Goal: Task Accomplishment & Management: Manage account settings

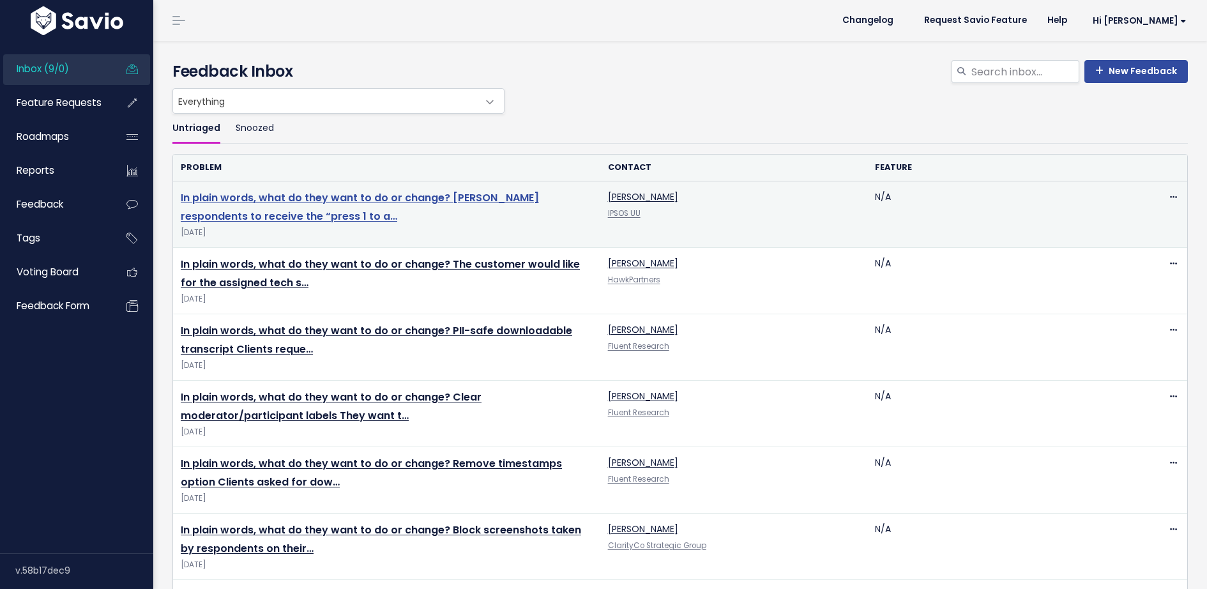
click at [287, 200] on link "In plain words, what do they want to do or change? Allow respondents to receive…" at bounding box center [360, 206] width 358 height 33
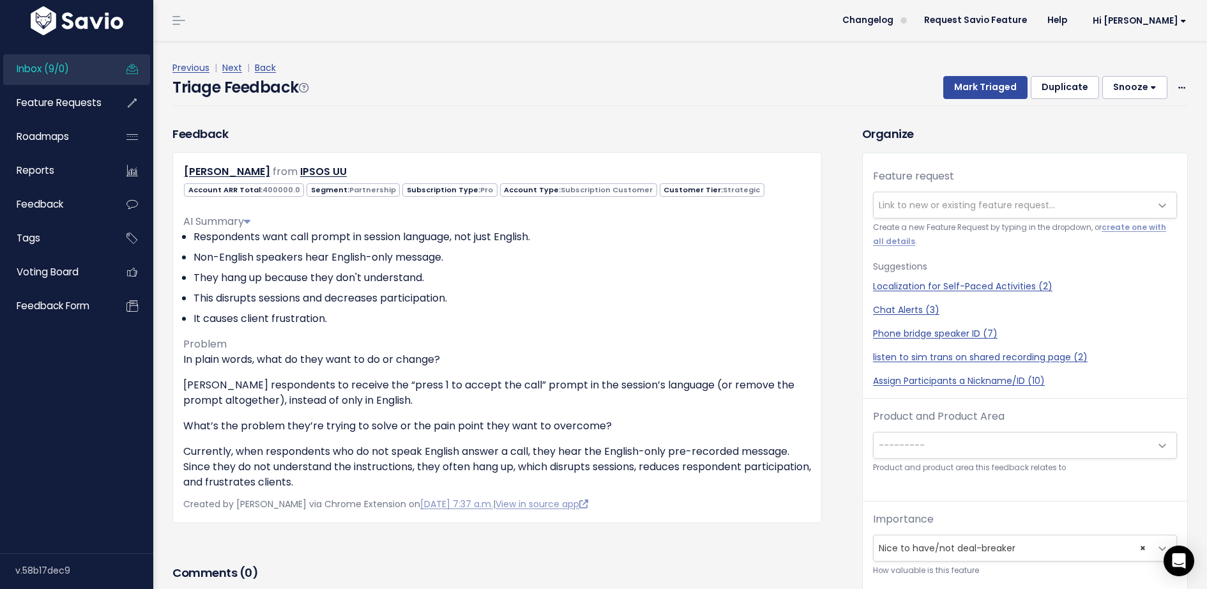
click at [891, 201] on span "Link to new or existing feature request..." at bounding box center [967, 205] width 176 height 13
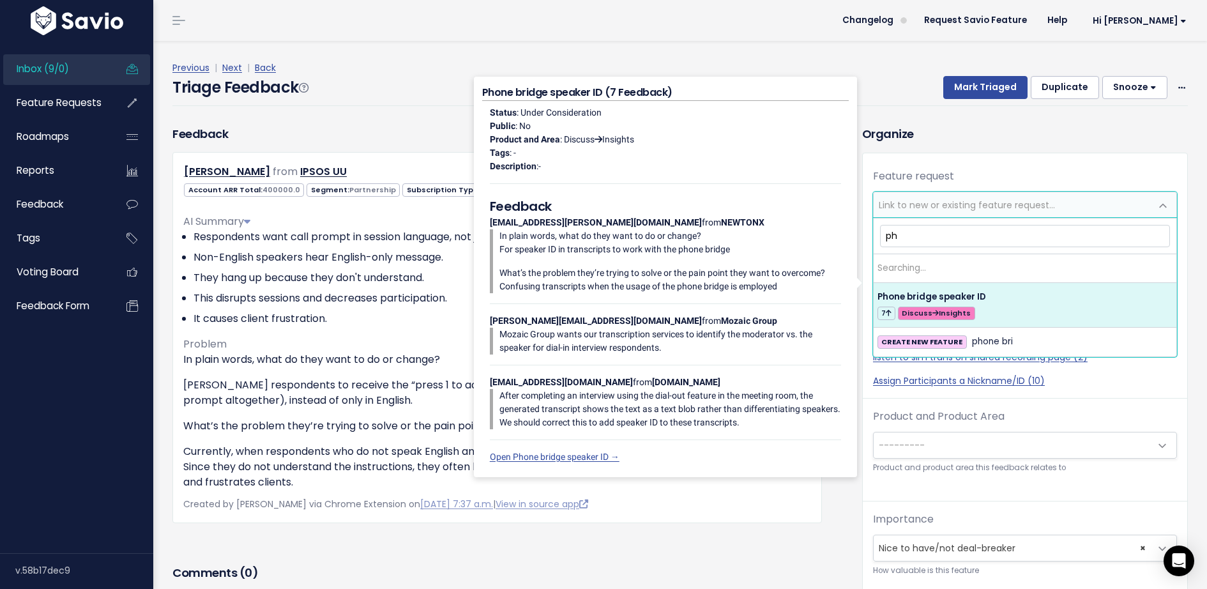
type input "p"
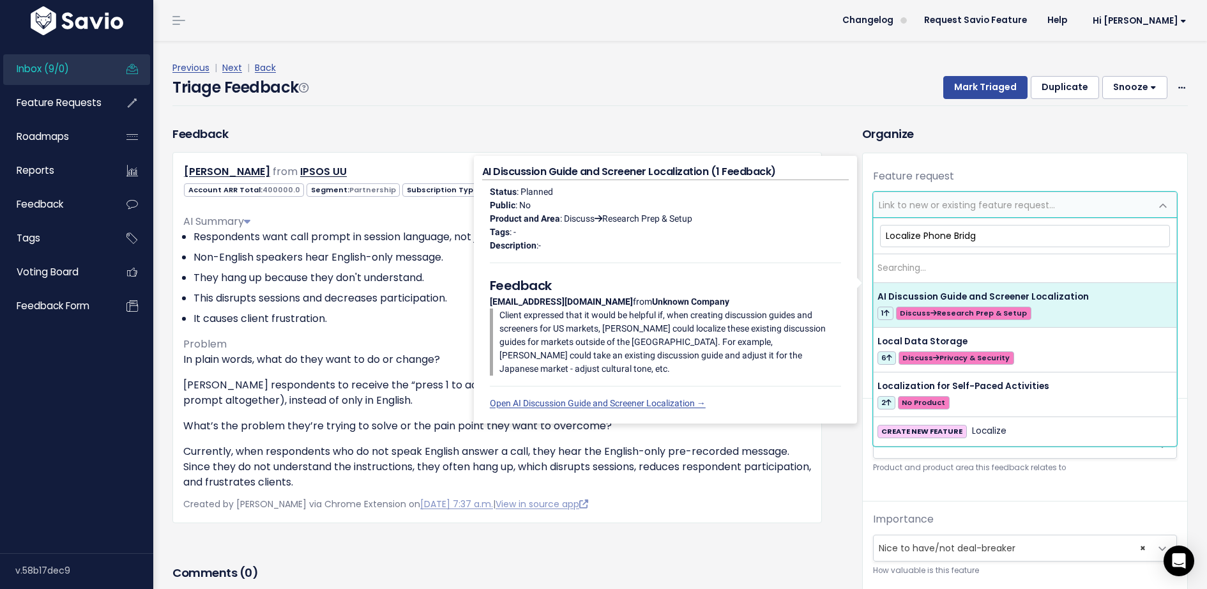
type input "Localize Phone Bridge"
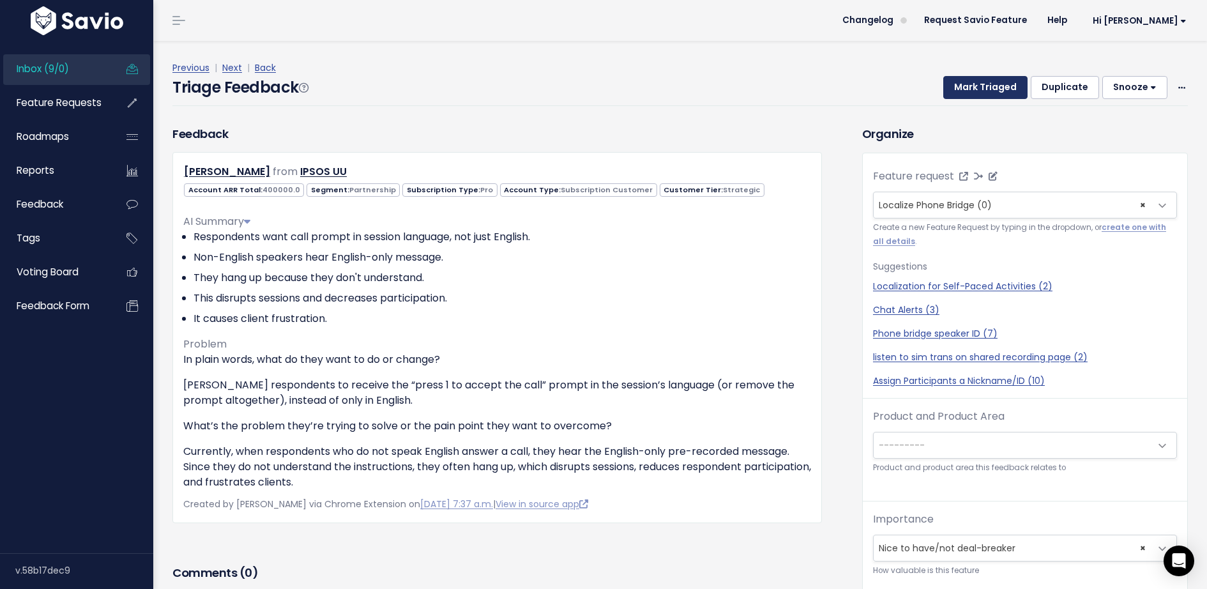
click at [998, 85] on button "Mark Triaged" at bounding box center [986, 87] width 84 height 23
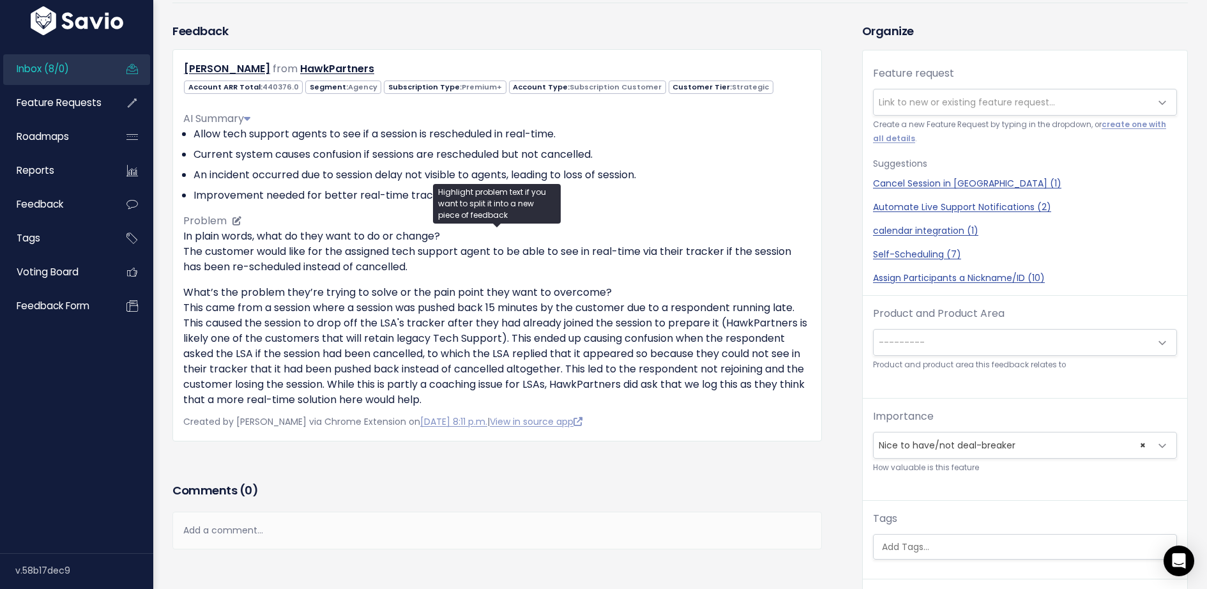
scroll to position [151, 0]
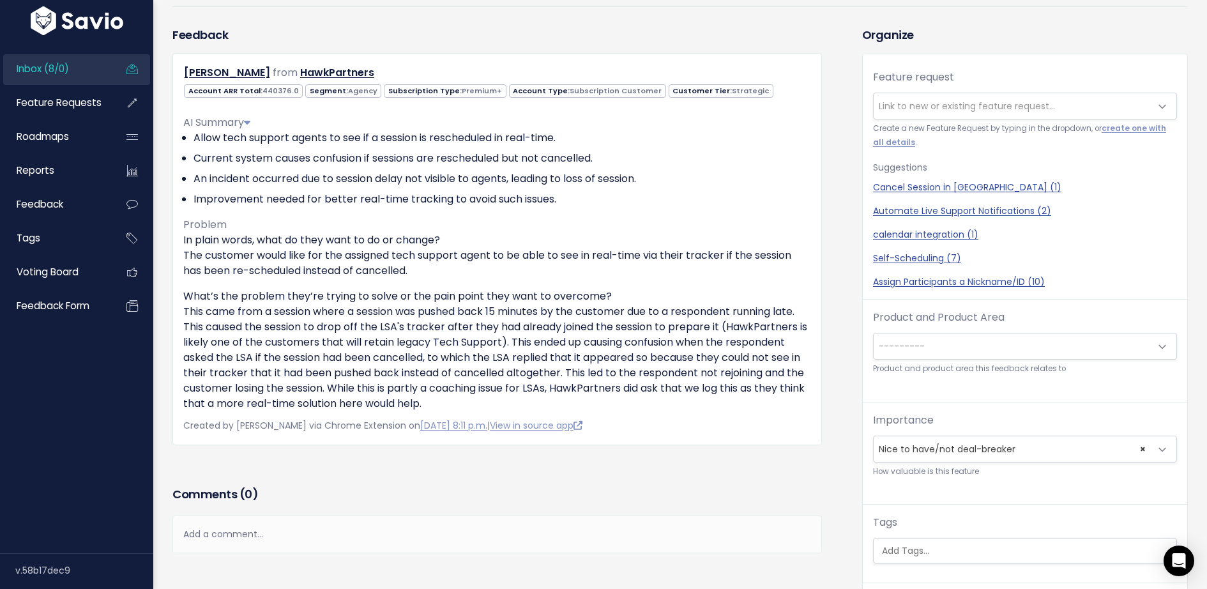
click at [901, 103] on span "Link to new or existing feature request..." at bounding box center [967, 106] width 176 height 13
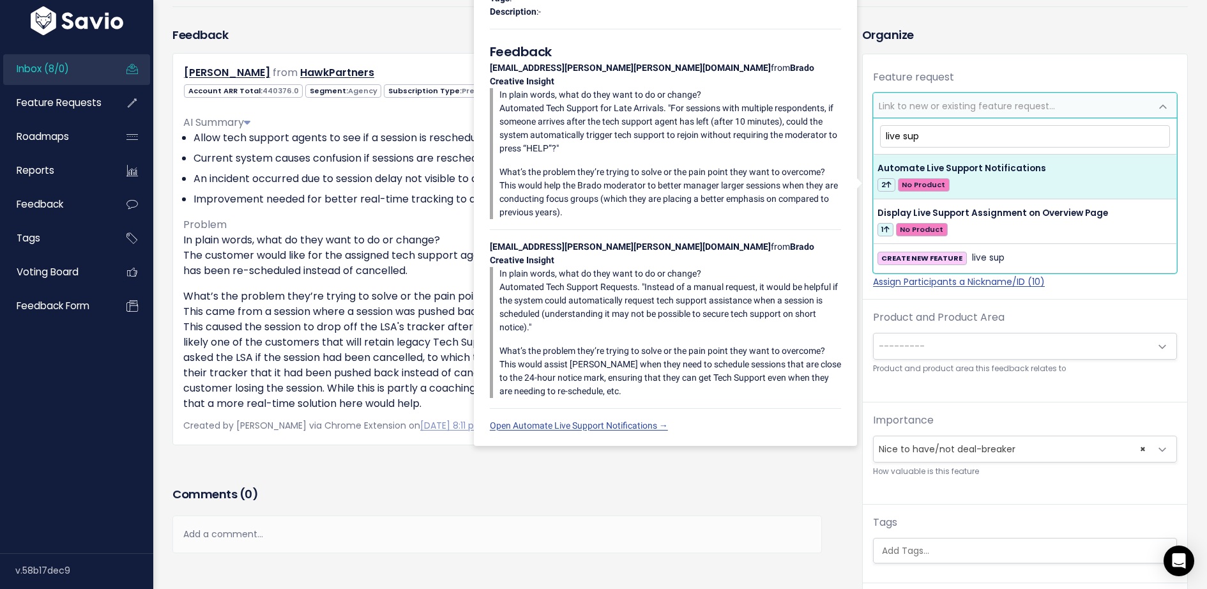
type input "live sup"
select select "63630"
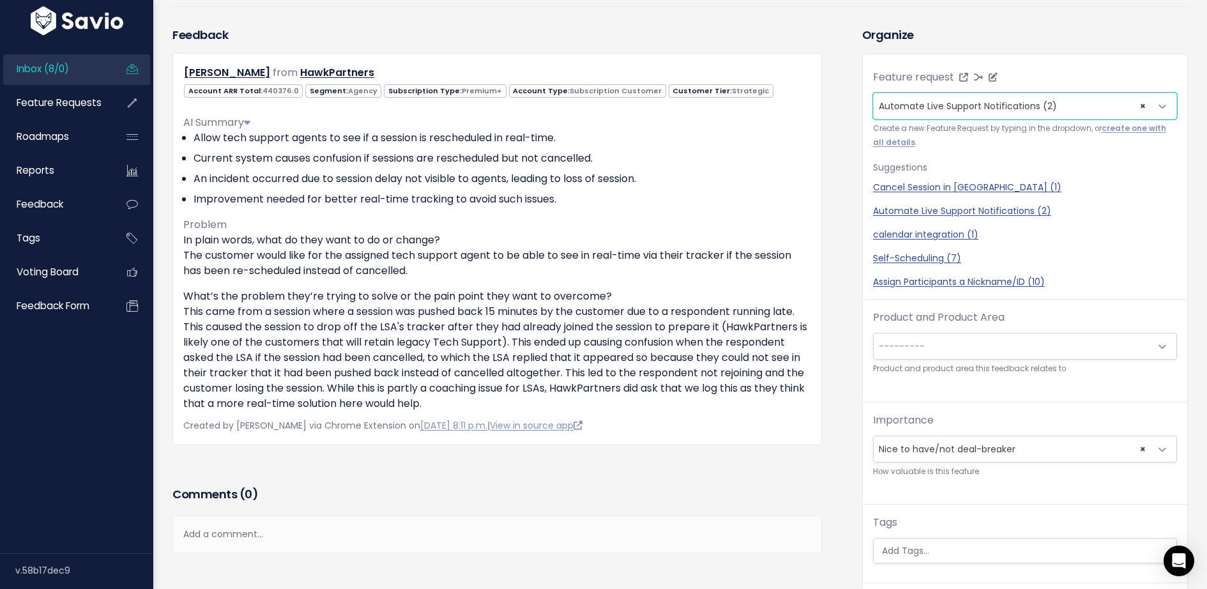
scroll to position [42, 0]
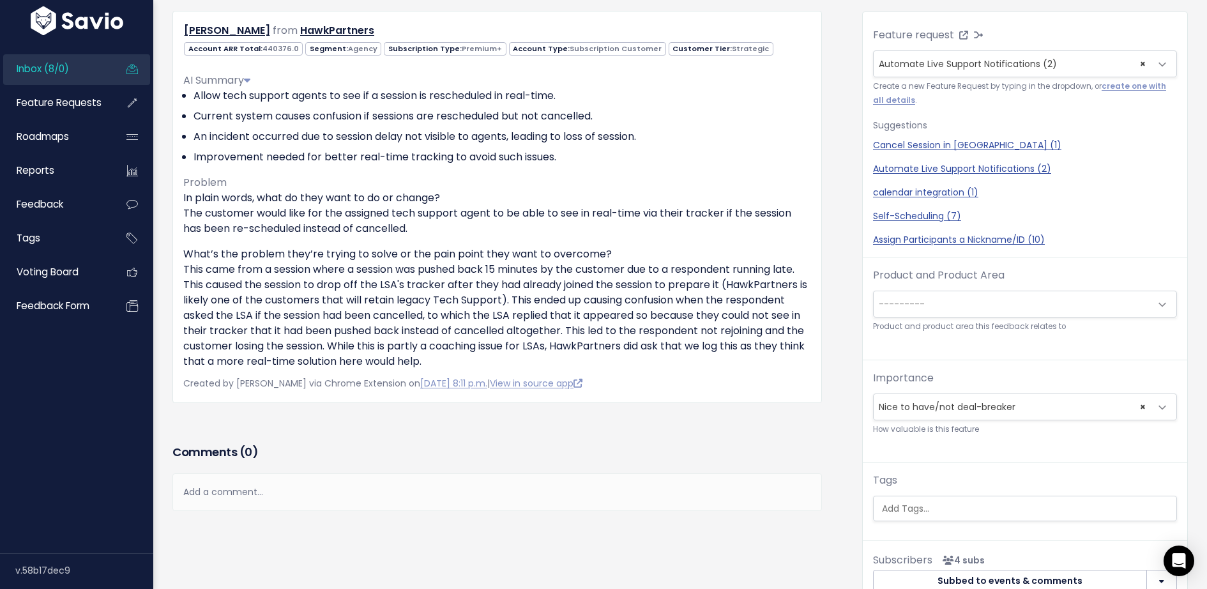
click at [942, 305] on span "---------" at bounding box center [1012, 304] width 277 height 26
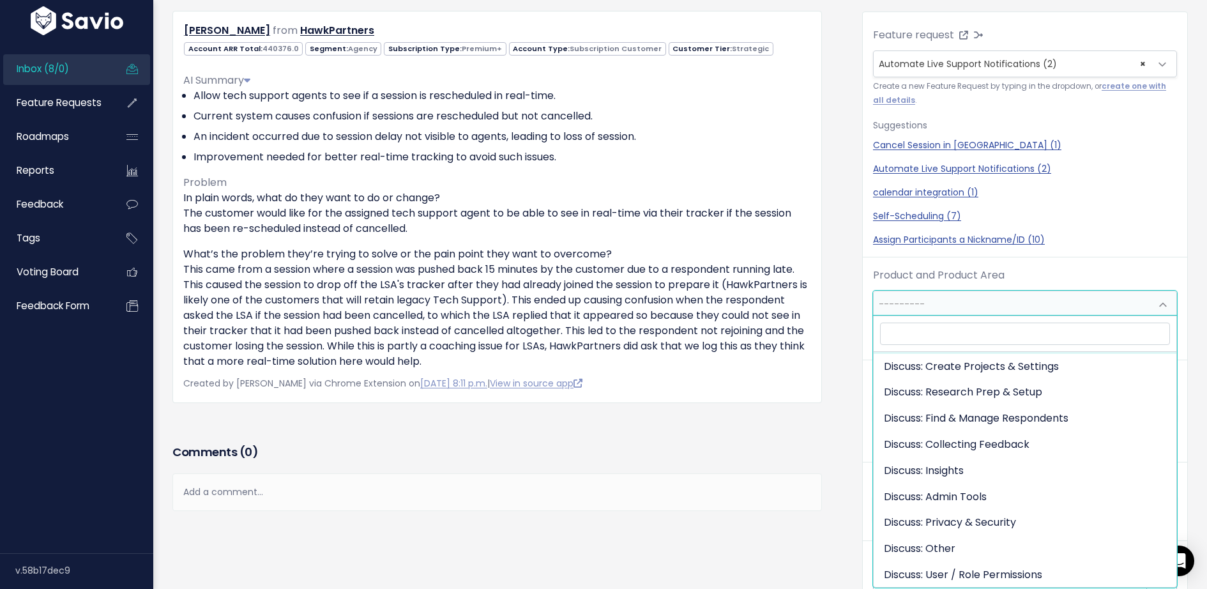
scroll to position [73, 0]
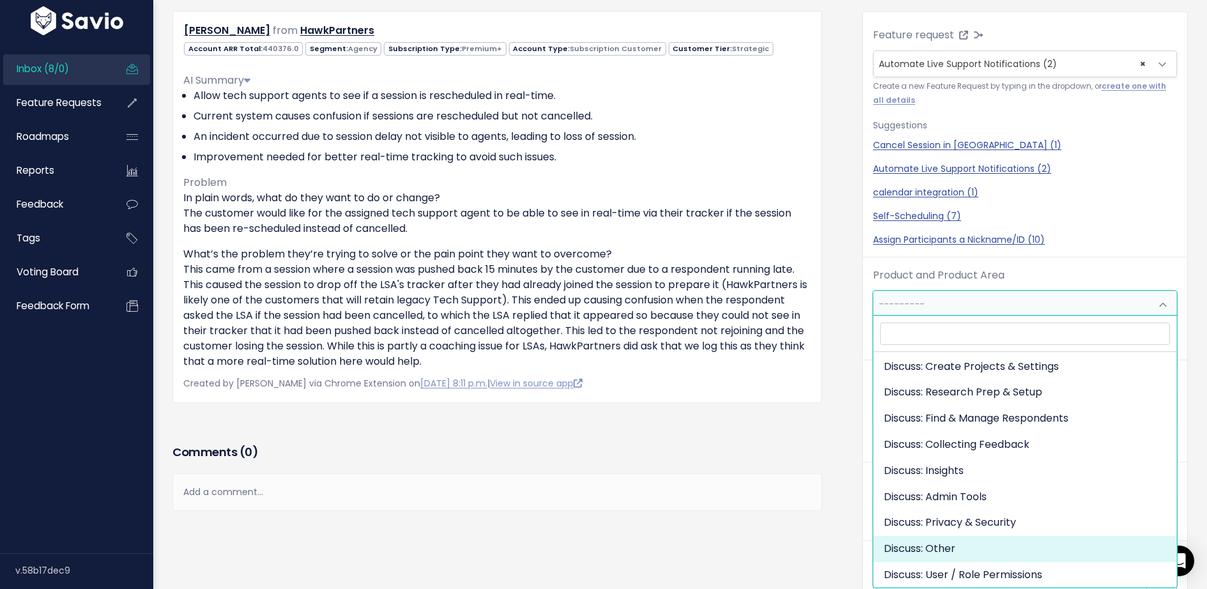
select select "DISCUSS_PLATFORM:OTHER"
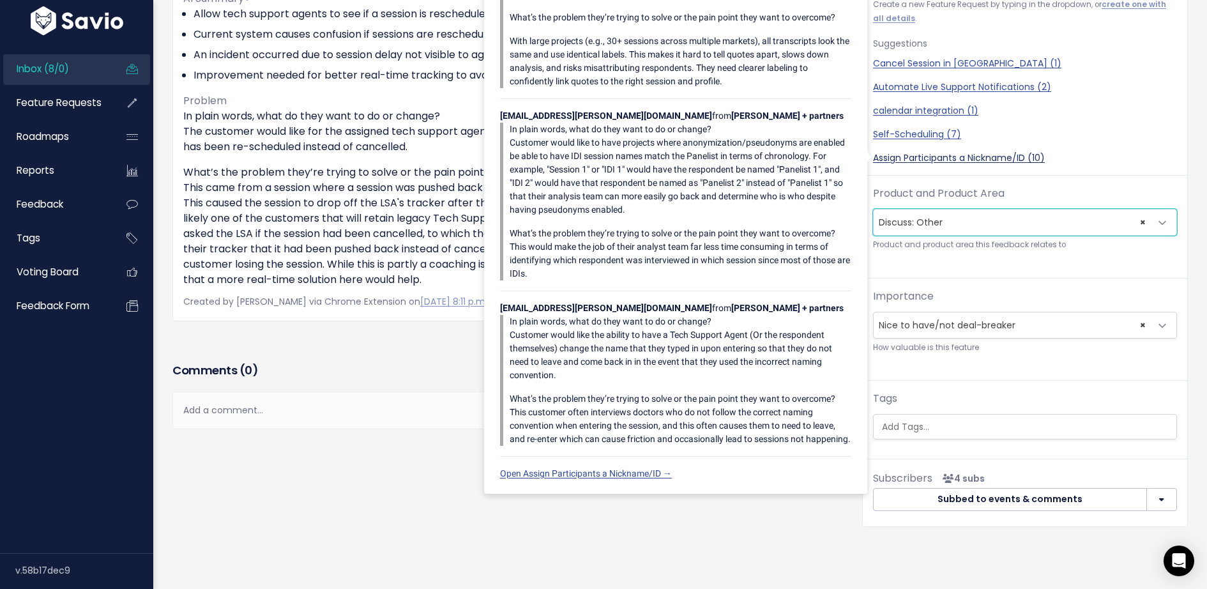
scroll to position [273, 0]
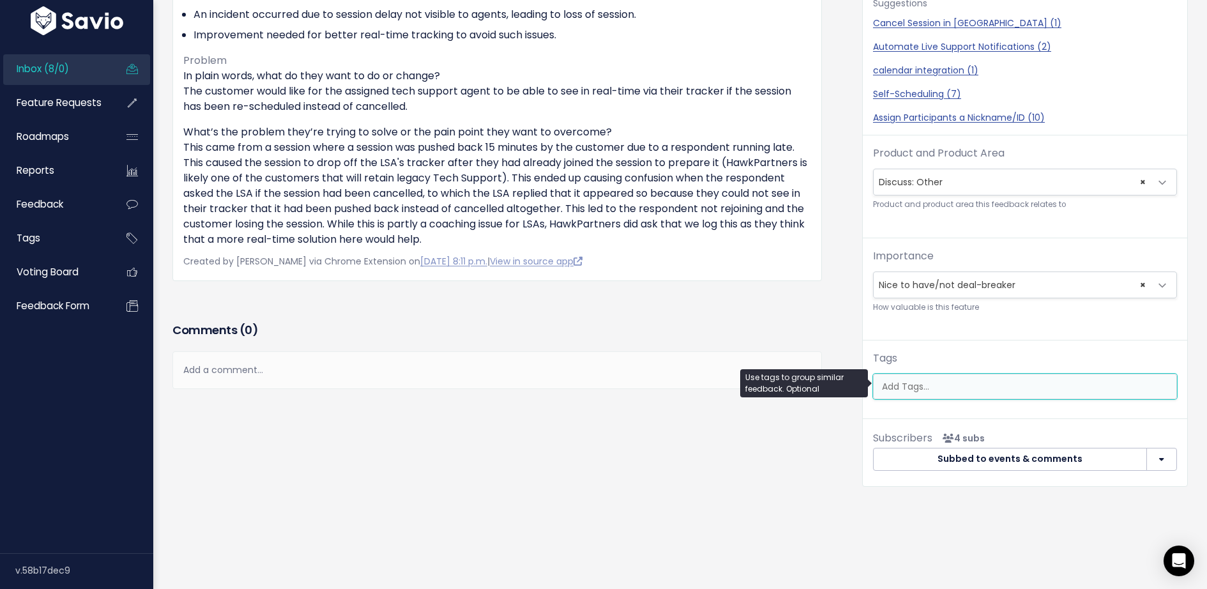
click at [945, 380] on input "search" at bounding box center [1033, 386] width 312 height 13
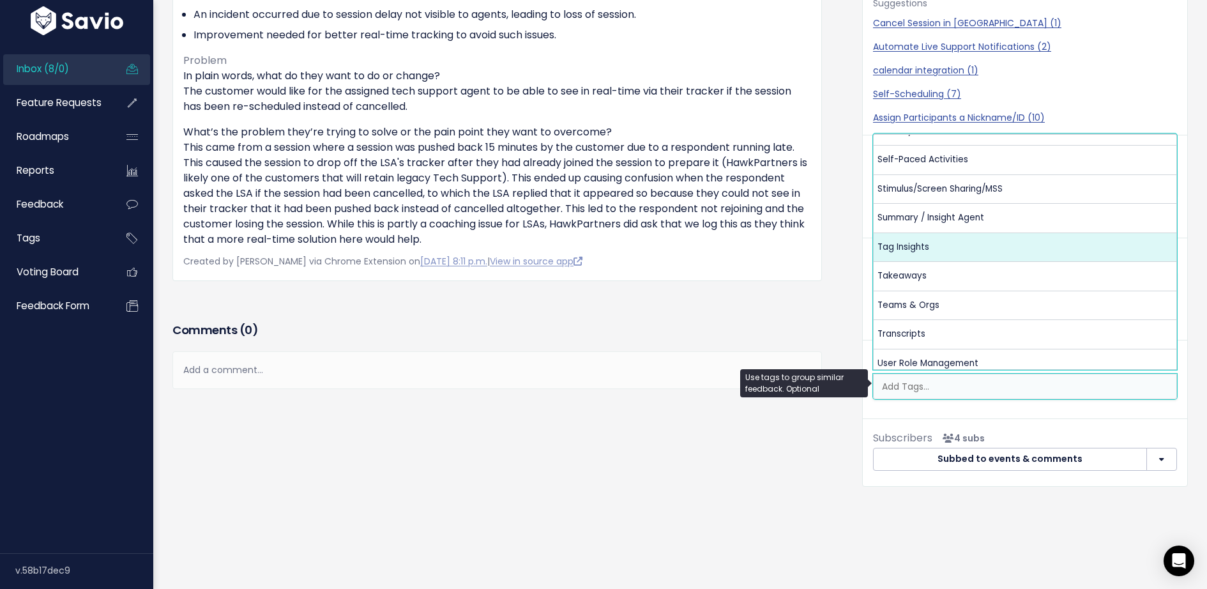
scroll to position [657, 0]
click at [676, 351] on div "Add a comment..." at bounding box center [497, 370] width 650 height 38
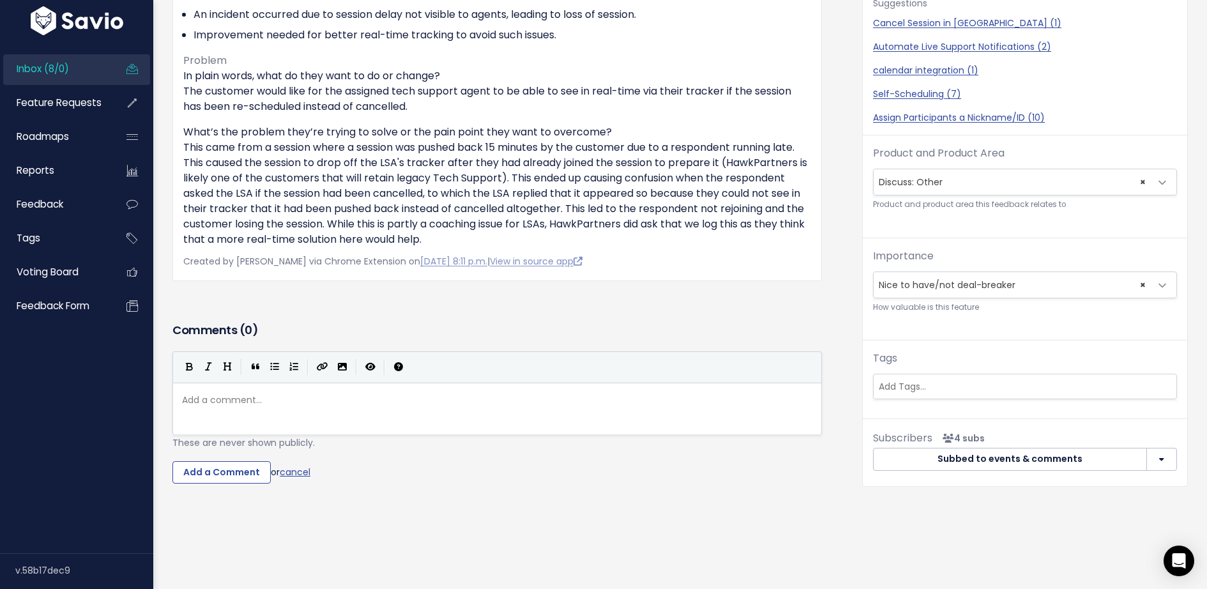
scroll to position [0, 0]
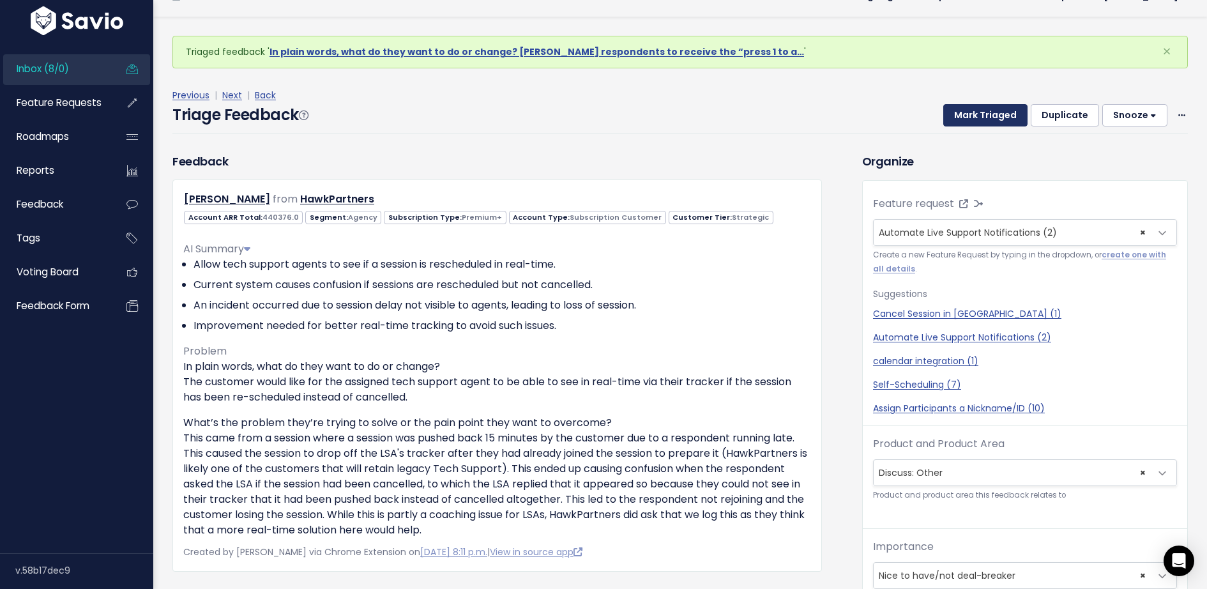
click at [990, 107] on button "Mark Triaged" at bounding box center [986, 115] width 84 height 23
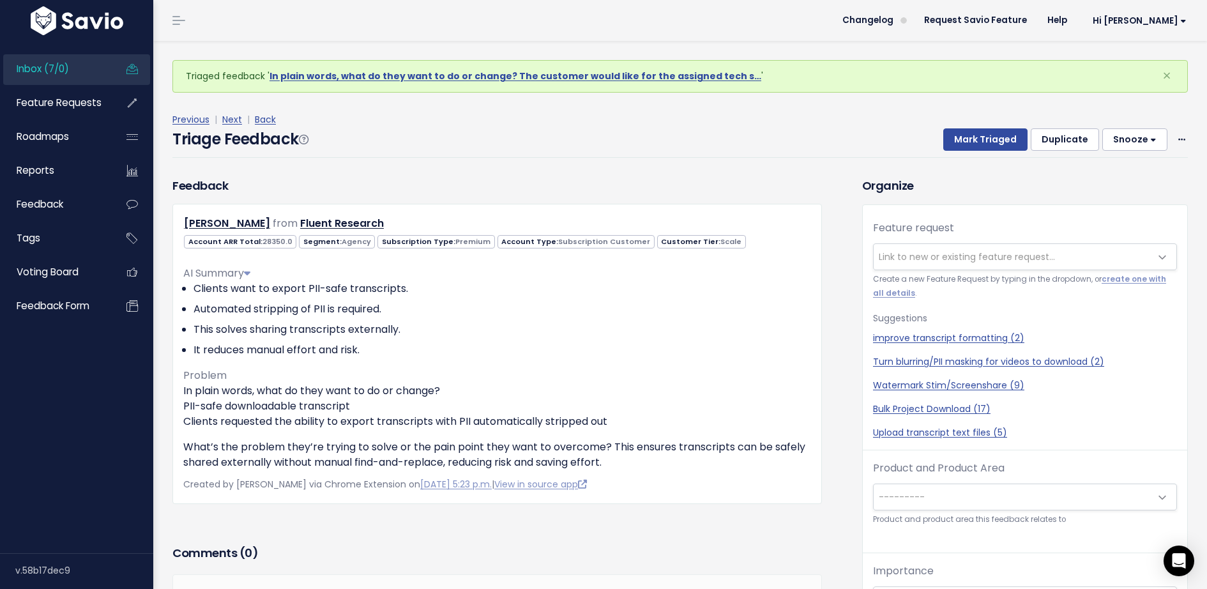
click at [940, 253] on span "Link to new or existing feature request..." at bounding box center [967, 256] width 176 height 13
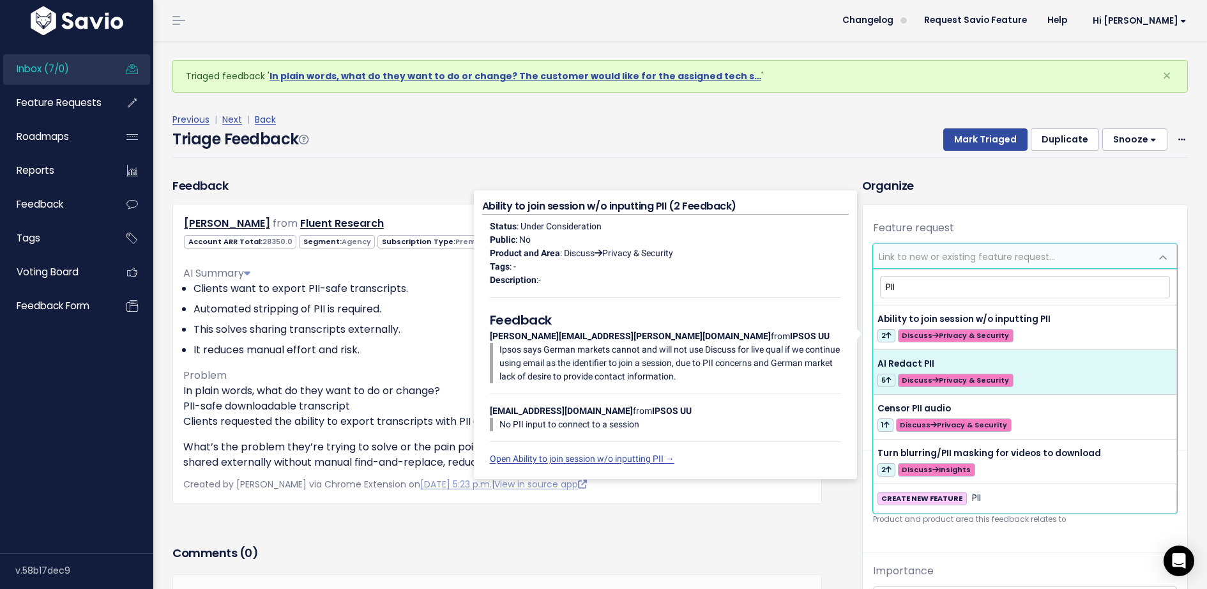
type input "PII"
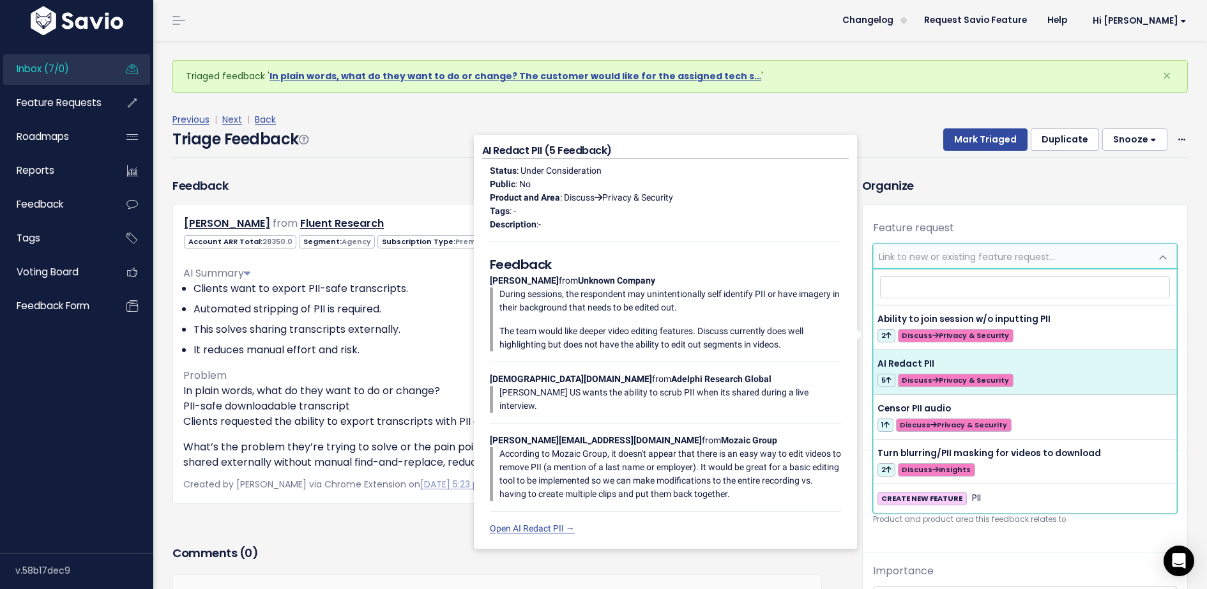
select select "58941"
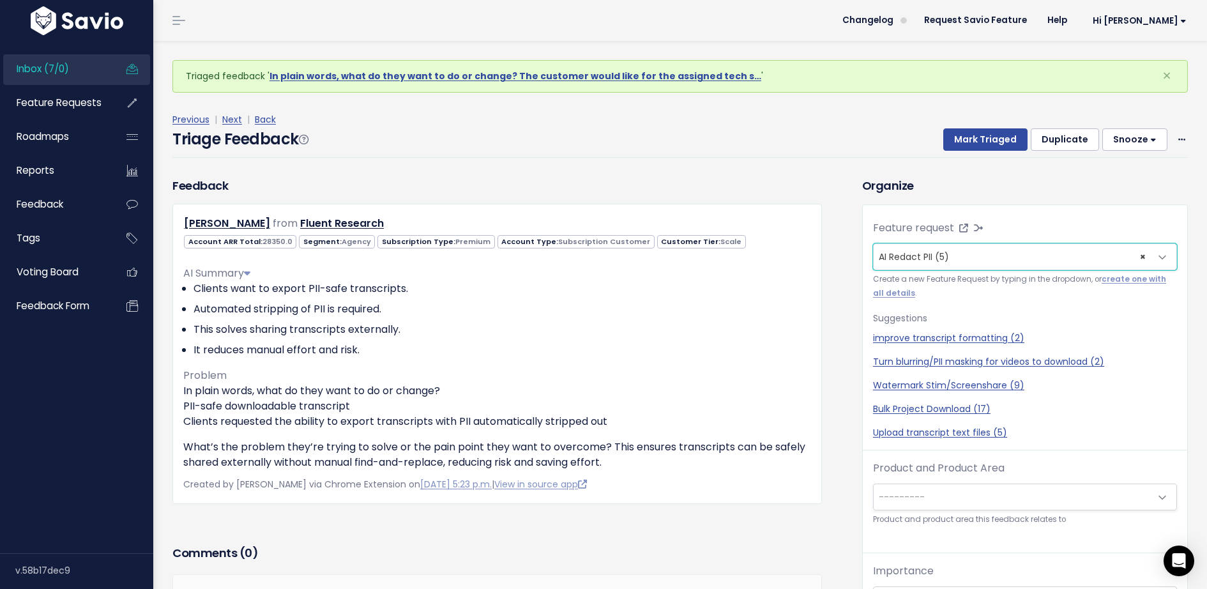
scroll to position [42, 0]
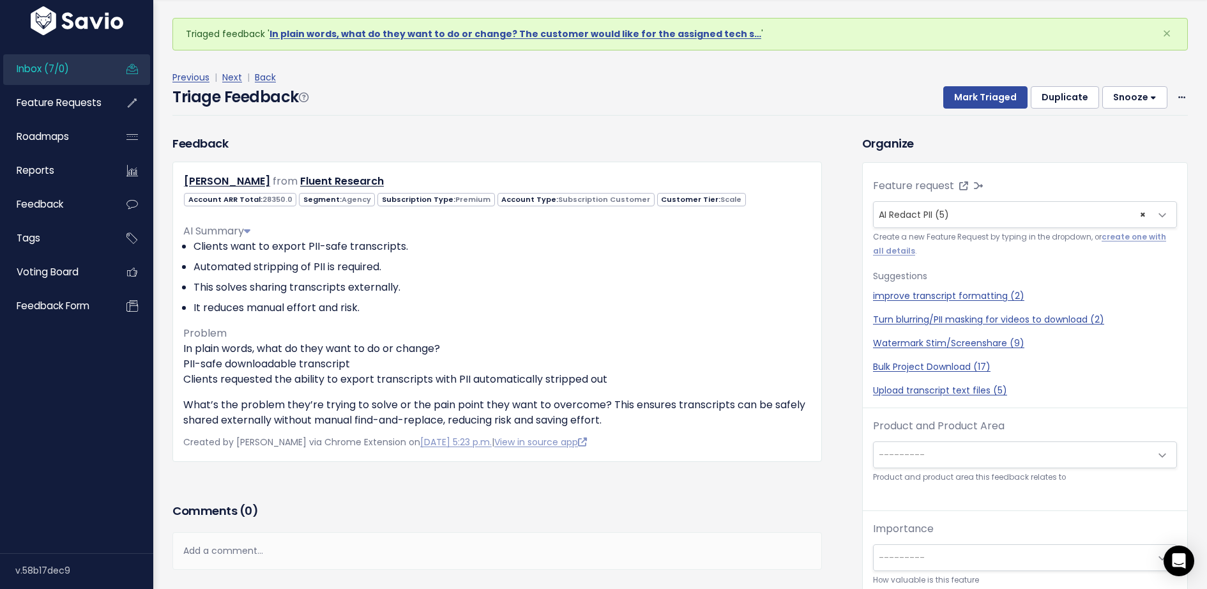
click at [915, 448] on span "---------" at bounding box center [902, 454] width 46 height 13
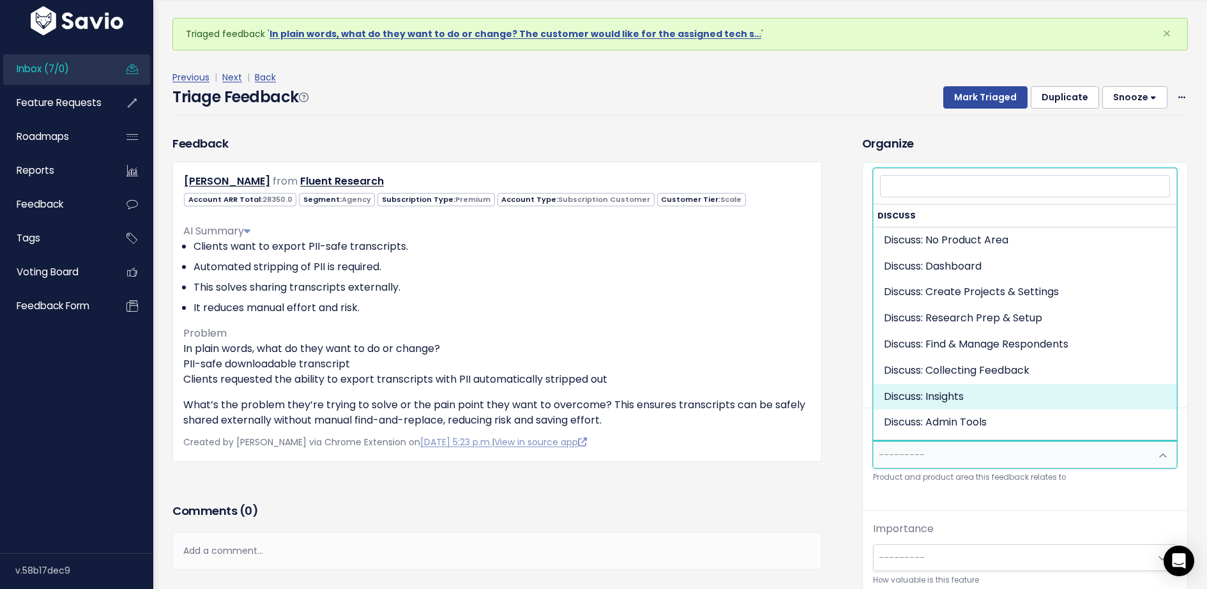
select select "DISCUSS_PLATFORM:INSIGHTS"
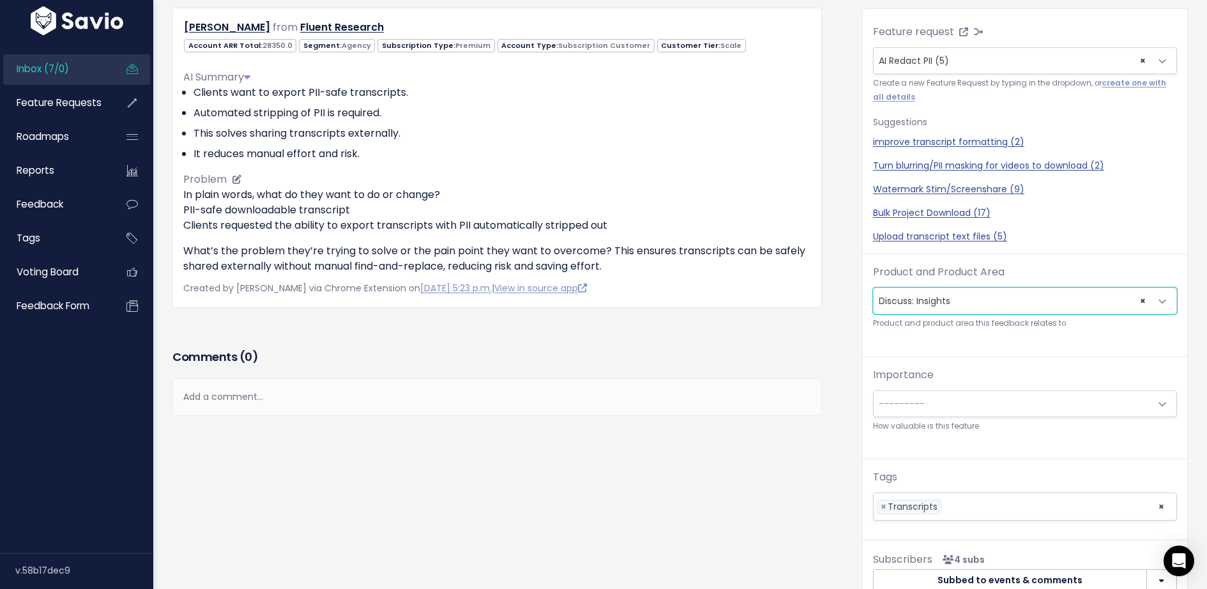
scroll to position [206, 0]
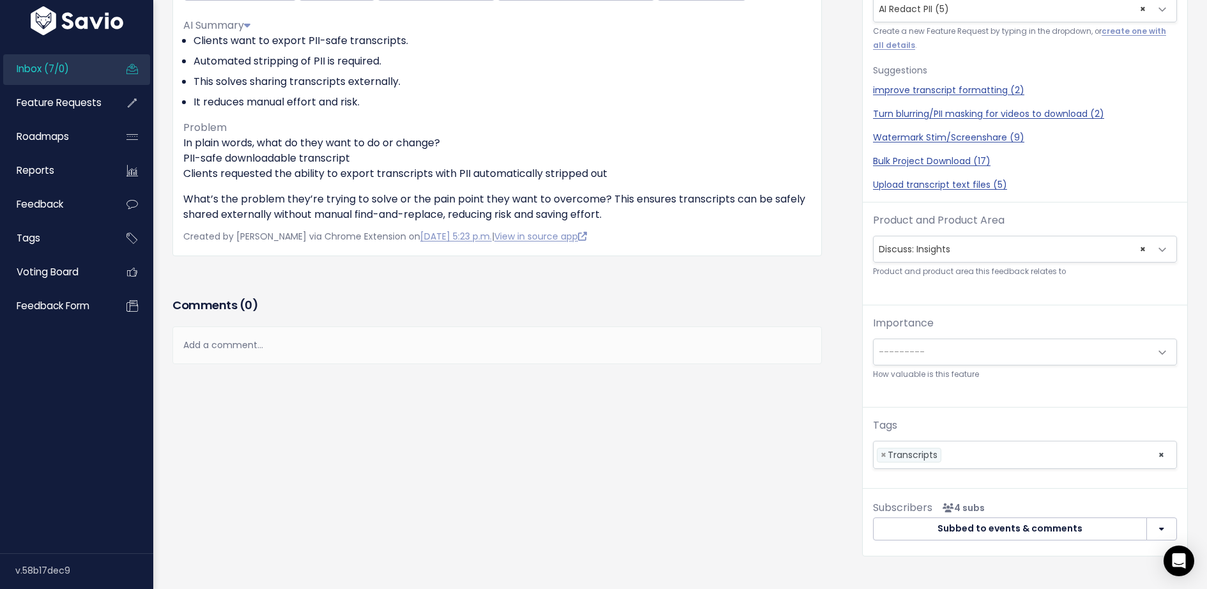
click at [437, 320] on div "Comments ( 0 )" at bounding box center [497, 310] width 650 height 32
click at [417, 332] on div "Add a comment..." at bounding box center [497, 345] width 650 height 38
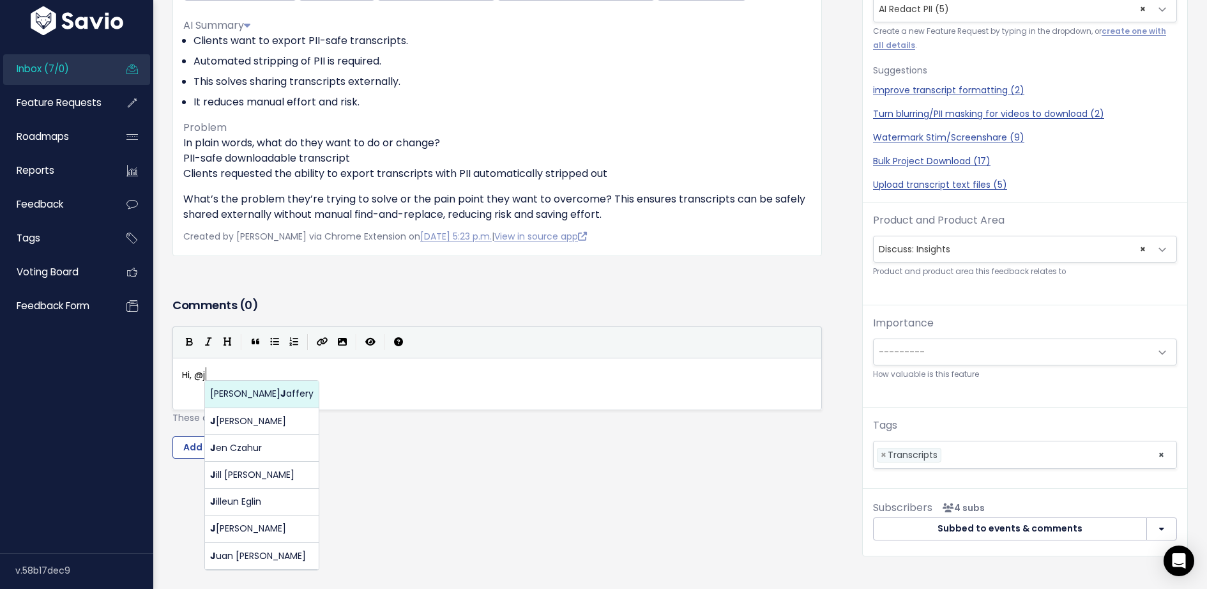
scroll to position [4, 29]
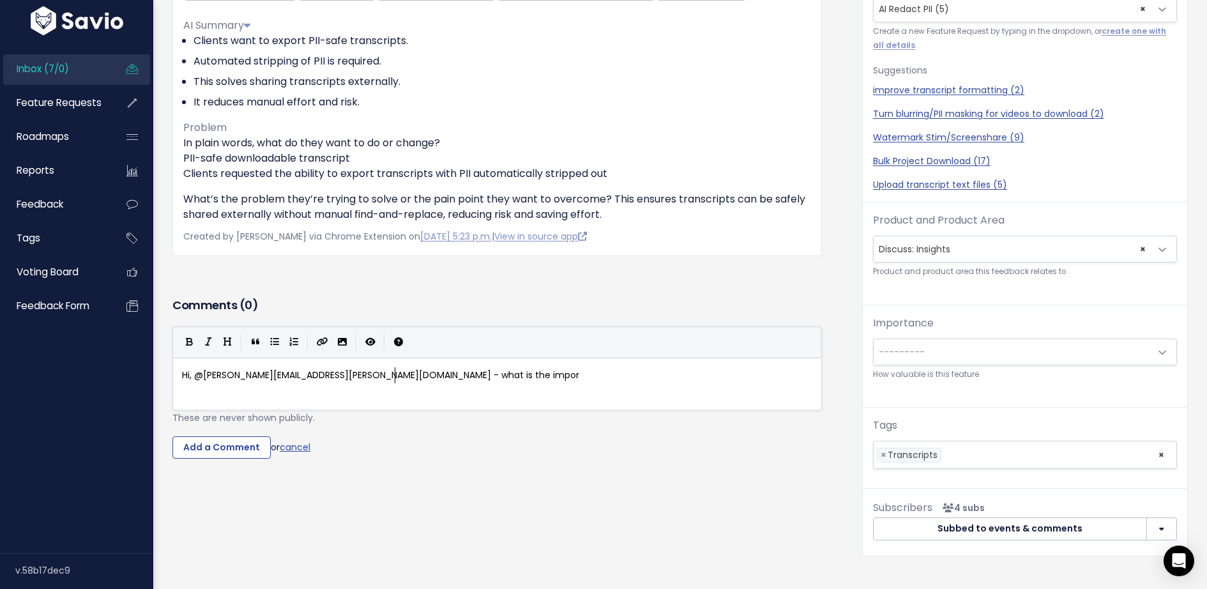
type textarea "Hi, @juan.bonilla@discuss.io - what is the impora"
type textarea "tance level fort his"
type textarea "this request?"
click at [234, 439] on input "Add a Comment" at bounding box center [221, 447] width 98 height 23
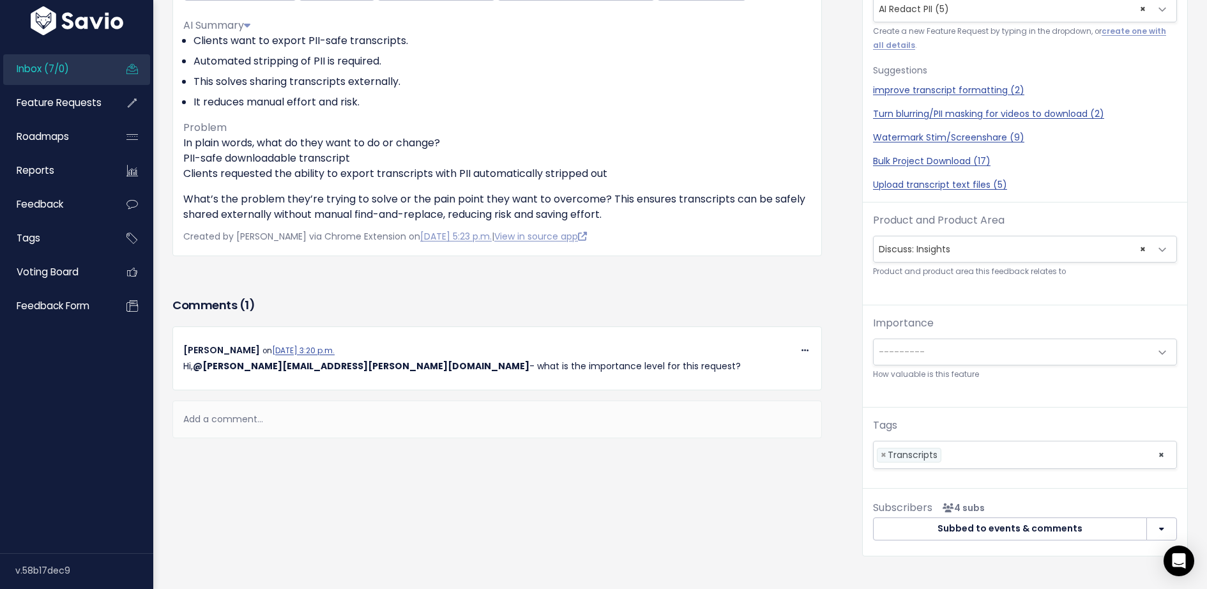
scroll to position [0, 0]
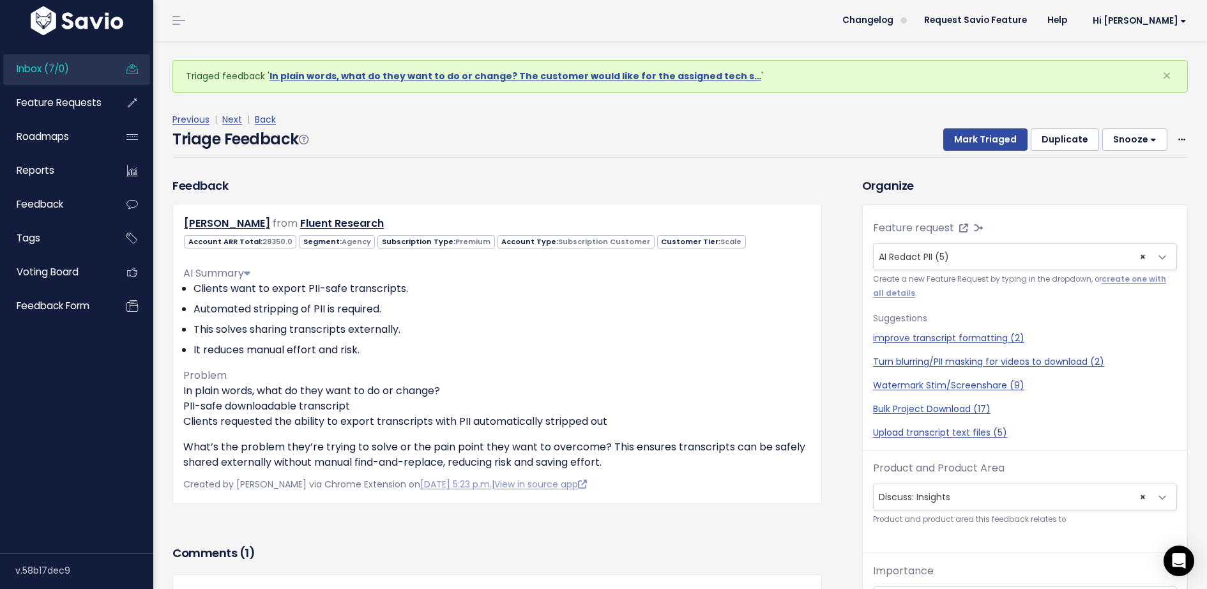
click at [1137, 138] on button "Snooze" at bounding box center [1135, 139] width 65 height 23
click at [1126, 166] on button "1 day" at bounding box center [1141, 170] width 92 height 25
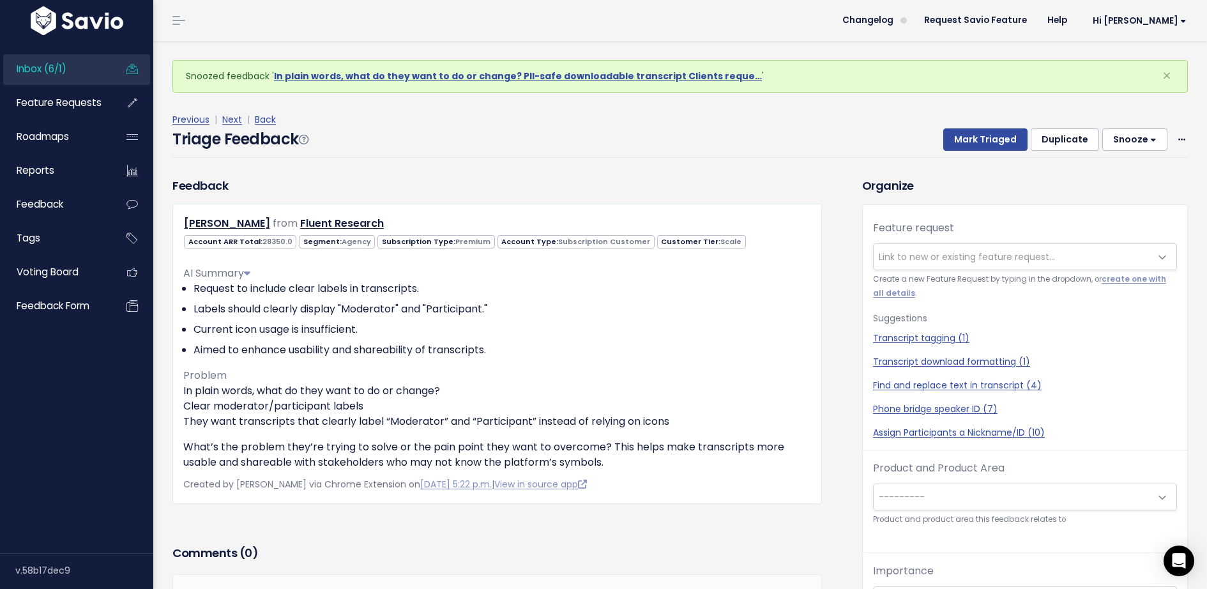
scroll to position [42, 0]
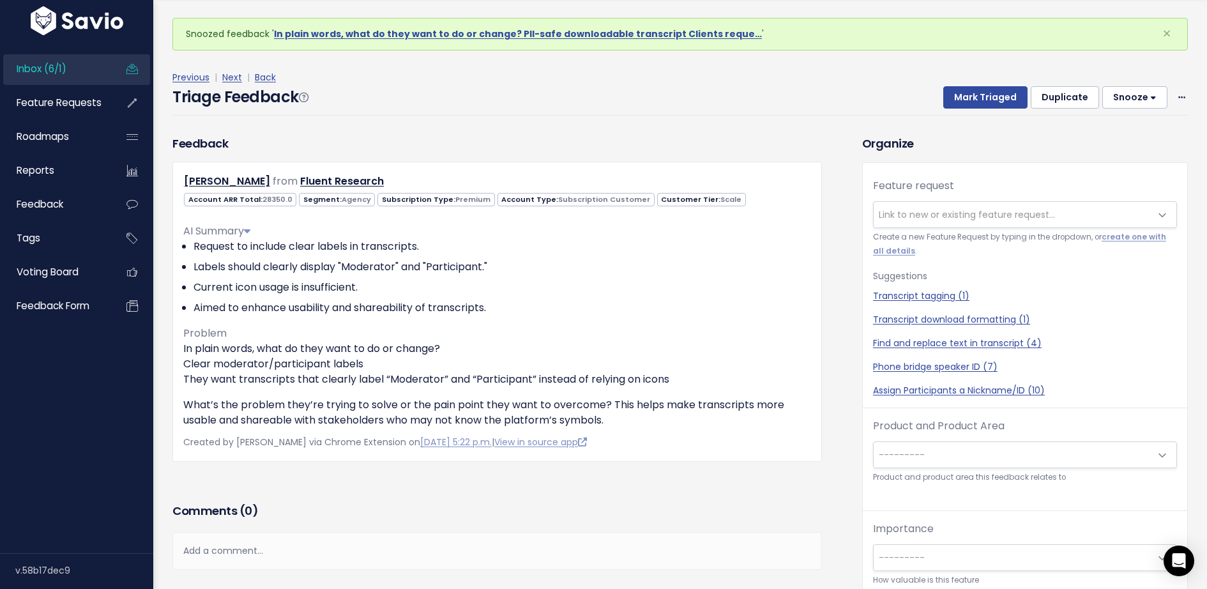
click at [273, 539] on div "Add a comment..." at bounding box center [497, 551] width 650 height 38
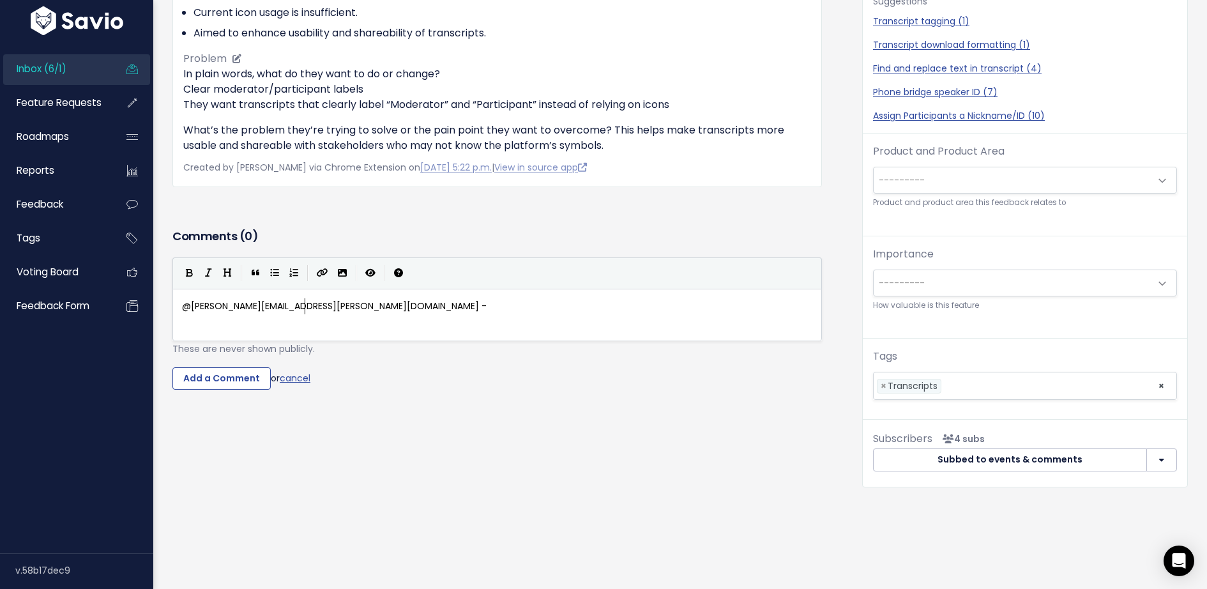
scroll to position [4, 121]
type textarea "@[PERSON_NAME][EMAIL_ADDRESS][PERSON_NAME][DOMAIN_NAME] - s"
type textarea "If they use anon"
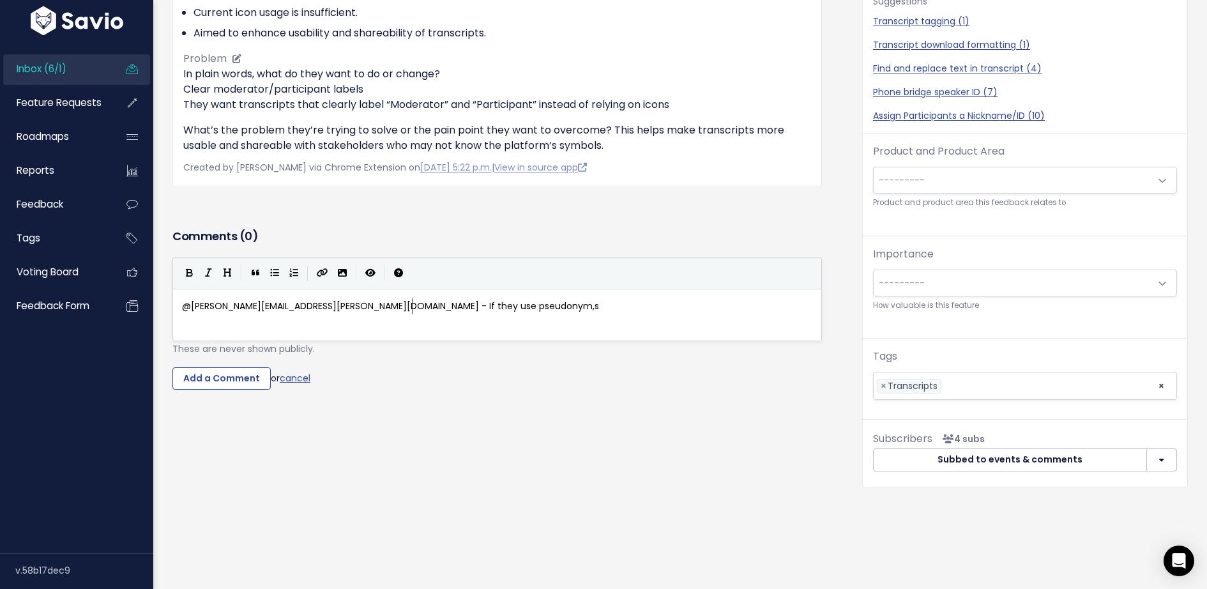
type textarea "pseudonym,s"
type textarea "s, ht"
type textarea "they'll b"
type textarea "If they use pseudonyms, they'll b"
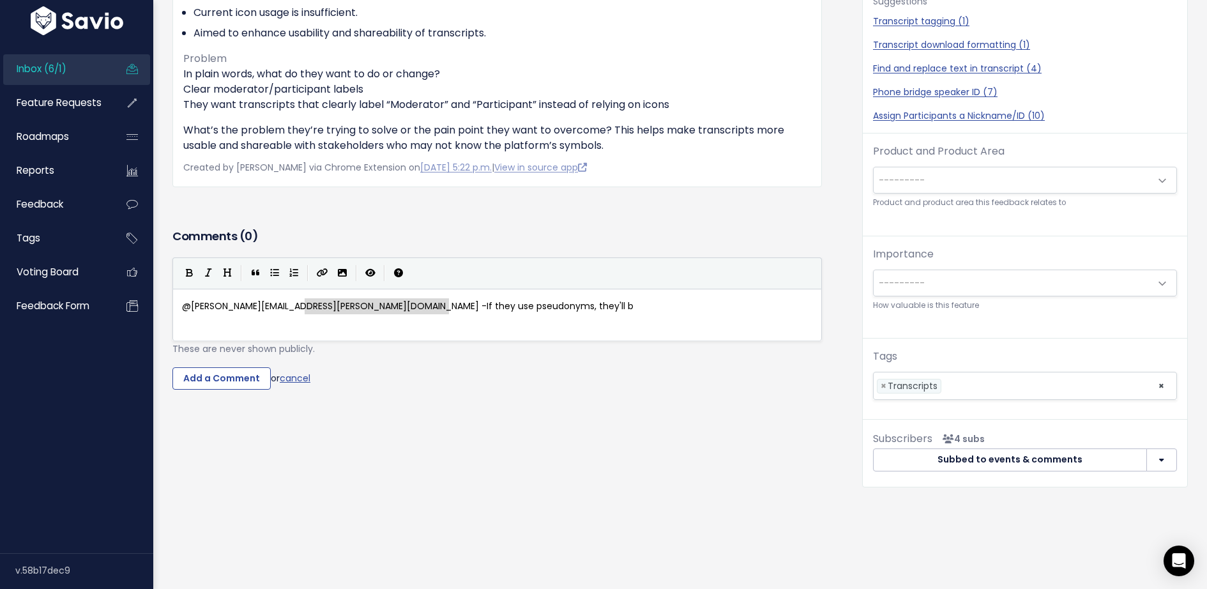
drag, startPoint x: 466, startPoint y: 309, endPoint x: 304, endPoint y: 302, distance: 162.4
type textarea "so ind"
type textarea "stead of seeng the persona"
type textarea "d they"
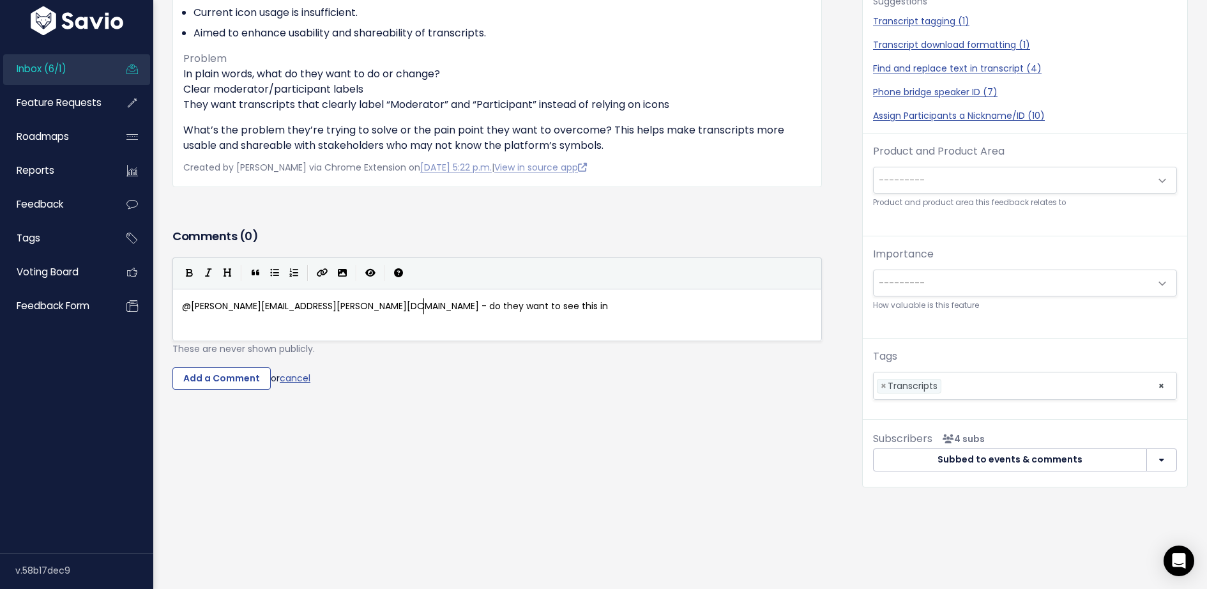
scroll to position [4, 112]
type textarea "o they want to see this in addition to the pero"
type textarea "son's name? As a workaround, they can go into Edit Inte"
type textarea "Edit and add the u"
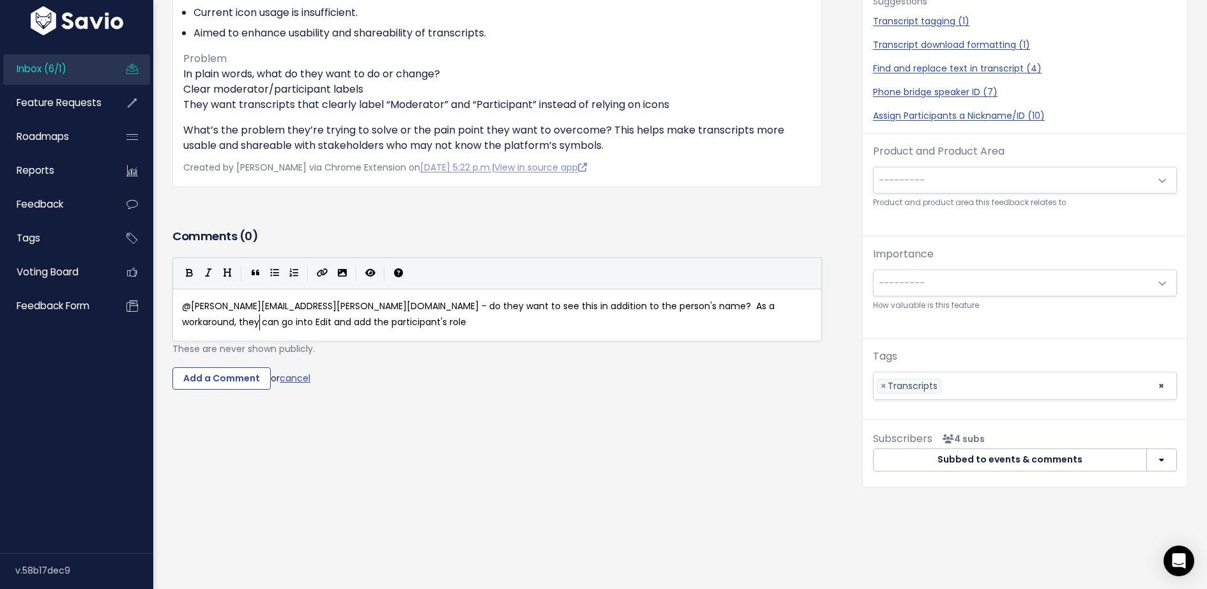
scroll to position [4, 75]
type textarea "participant's role as part of their name."
type textarea "before they export. Would that help?"
click at [240, 372] on input "Add a Comment" at bounding box center [221, 378] width 98 height 23
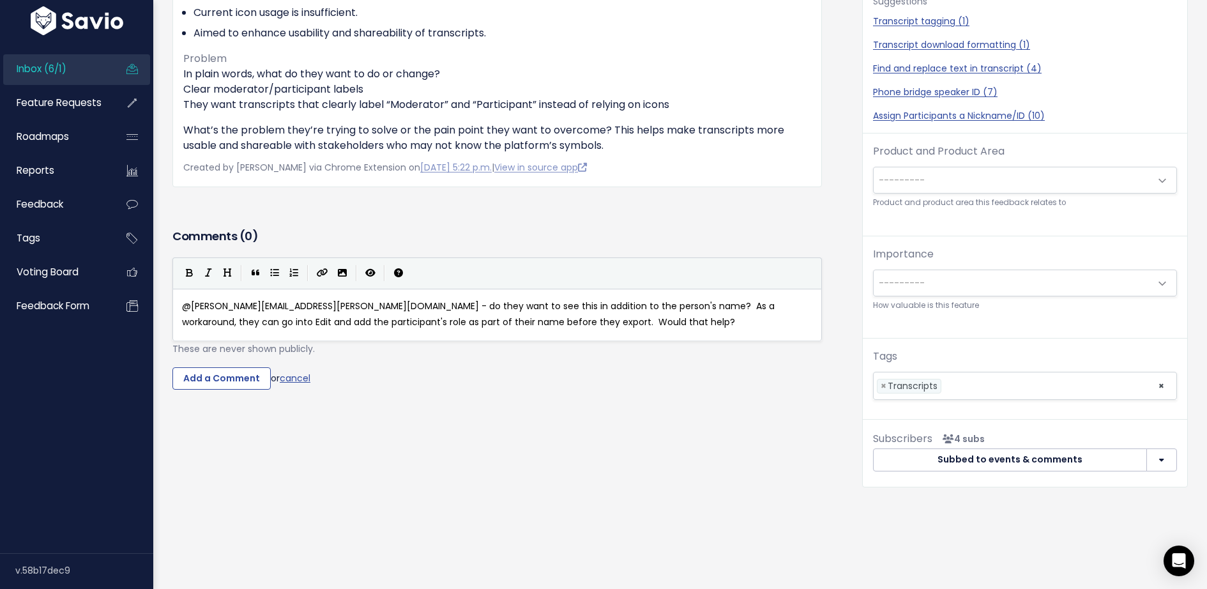
scroll to position [0, 0]
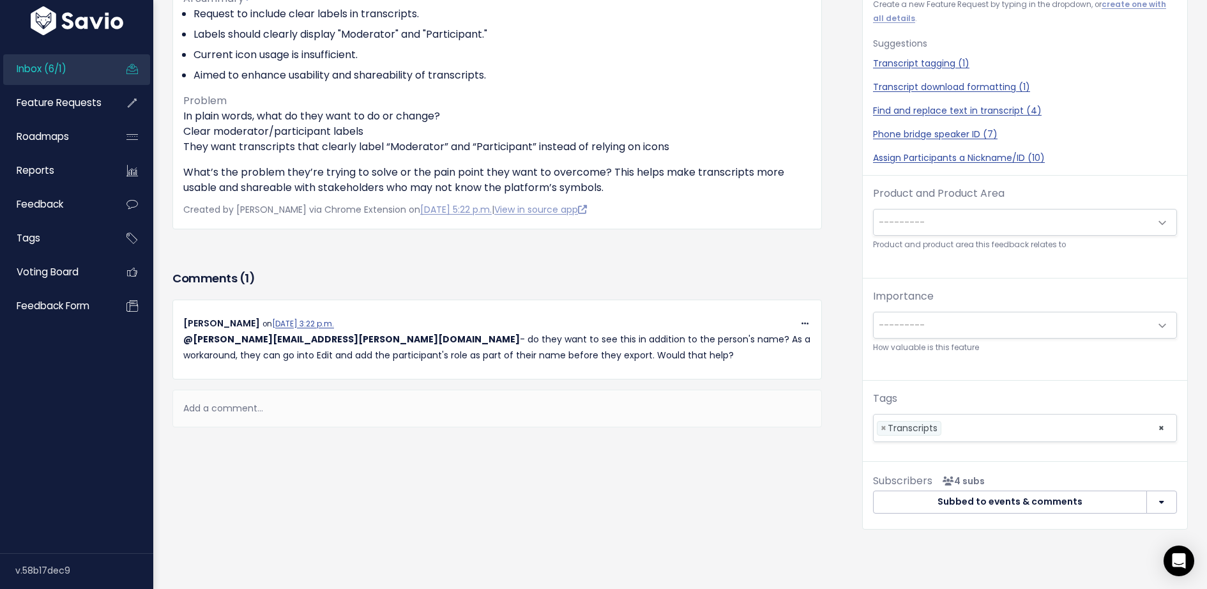
click at [266, 402] on div "Add a comment..." at bounding box center [497, 409] width 650 height 38
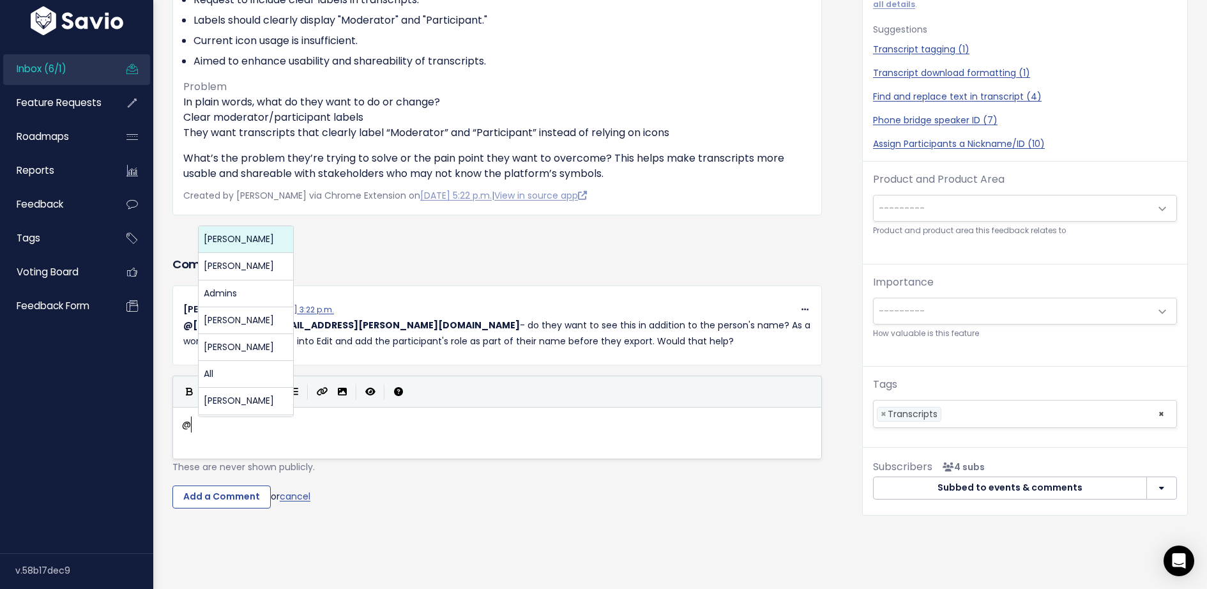
scroll to position [1, 0]
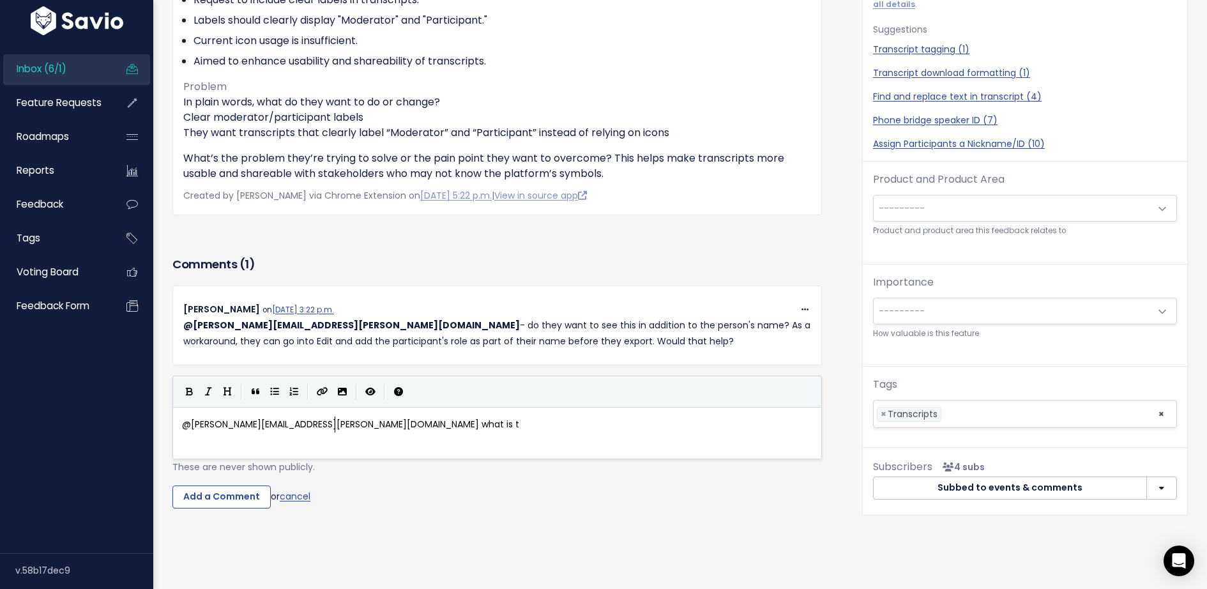
type textarea "@juan.bonilla@discuss.io what is te i"
type textarea "h"
type textarea "he importance level?"
click at [218, 496] on input "Add a Comment" at bounding box center [221, 496] width 98 height 23
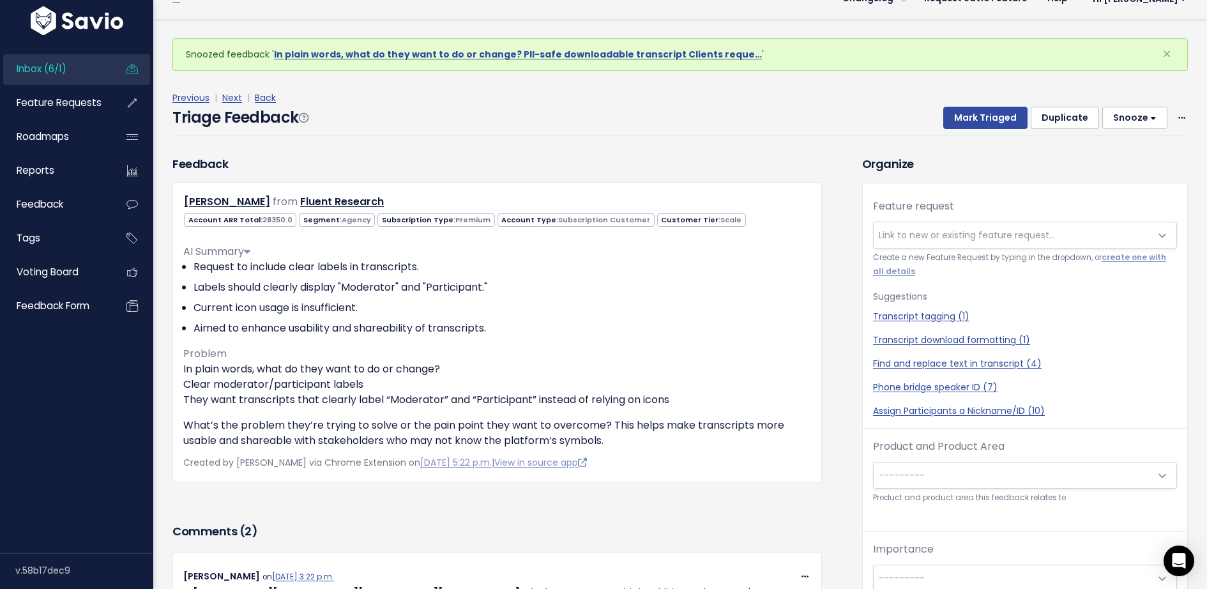
scroll to position [0, 0]
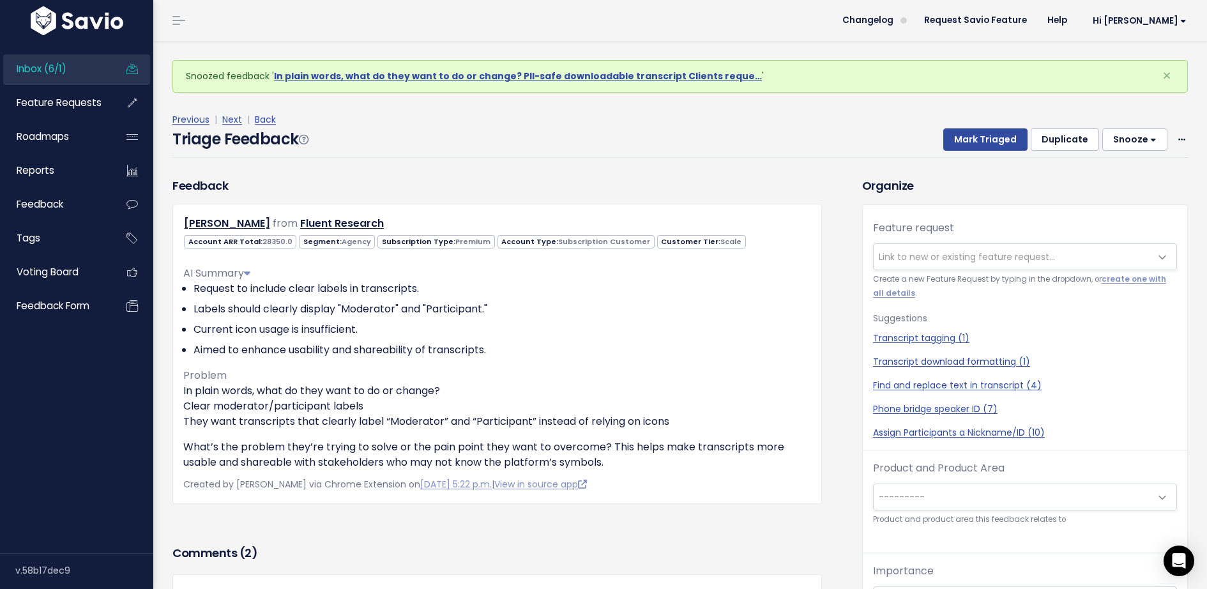
click at [1127, 139] on button "Snooze" at bounding box center [1135, 139] width 65 height 23
click at [1125, 171] on button "1 day" at bounding box center [1141, 170] width 92 height 25
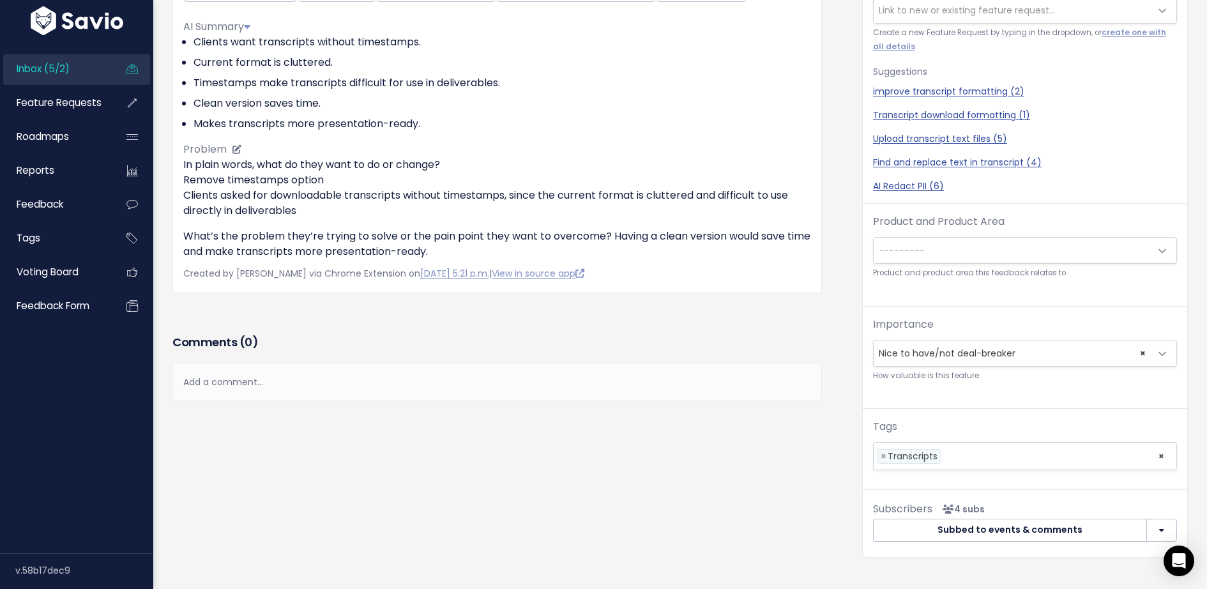
scroll to position [245, 0]
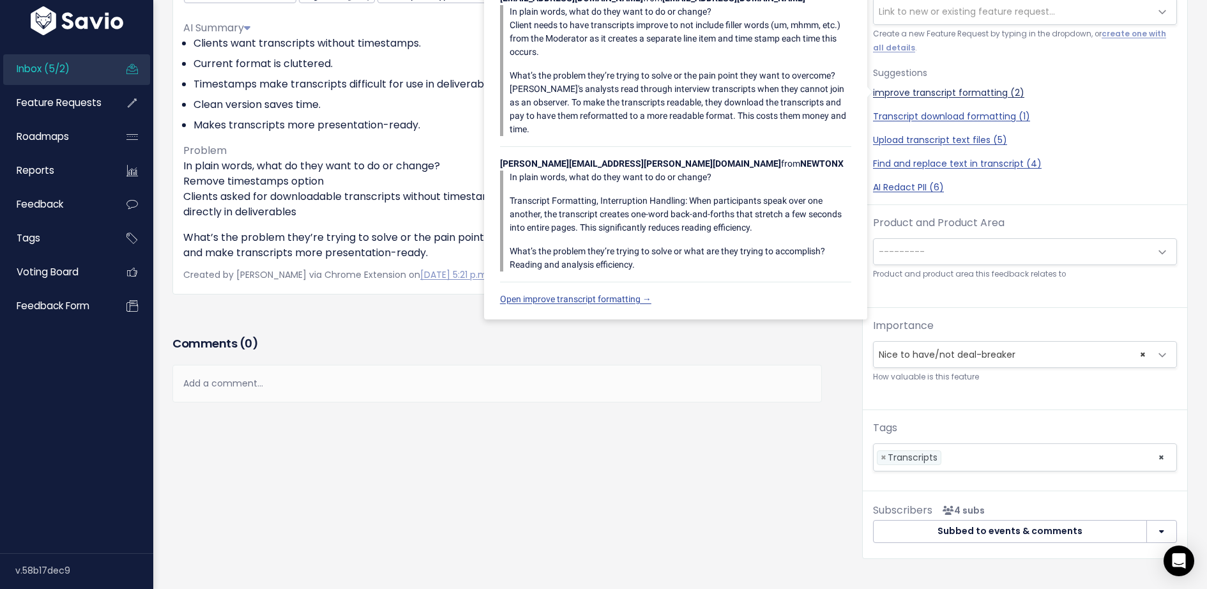
click at [910, 93] on link "improve transcript formatting (2)" at bounding box center [1025, 92] width 304 height 13
select select "60655"
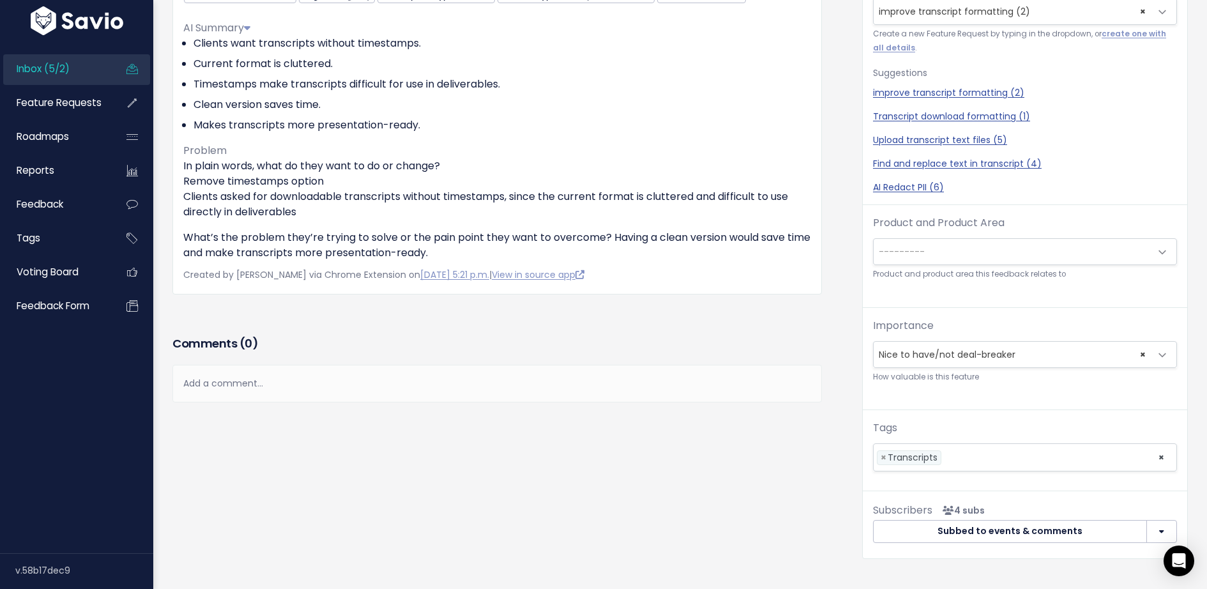
click at [990, 252] on span "---------" at bounding box center [1012, 252] width 277 height 26
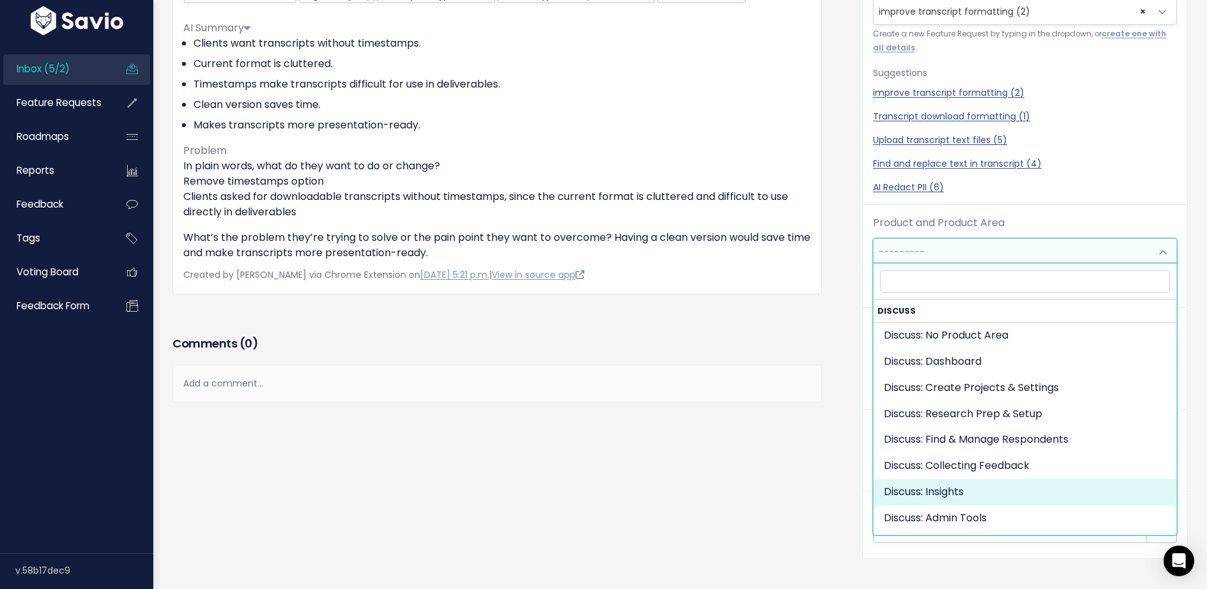
select select "DISCUSS_PLATFORM:INSIGHTS"
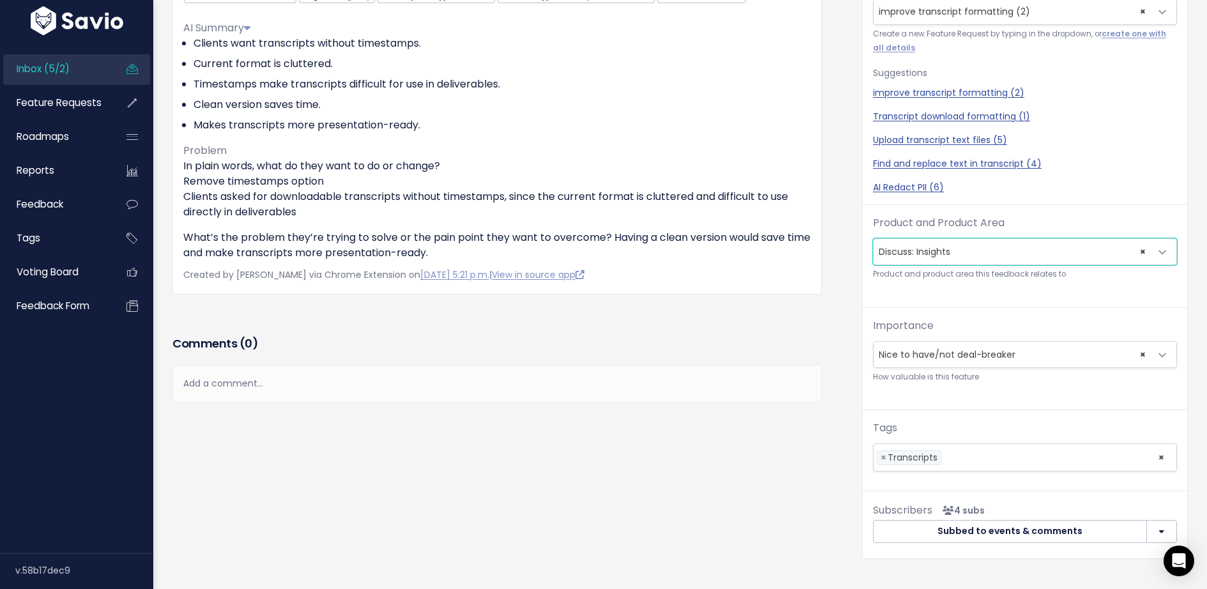
scroll to position [0, 0]
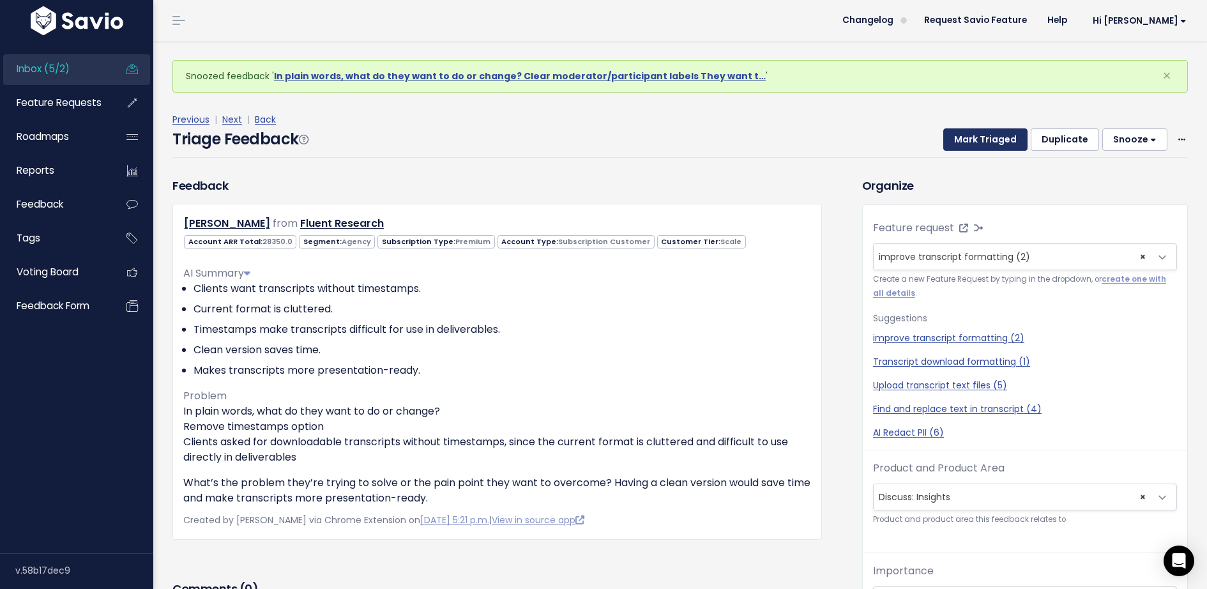
click at [968, 139] on button "Mark Triaged" at bounding box center [986, 139] width 84 height 23
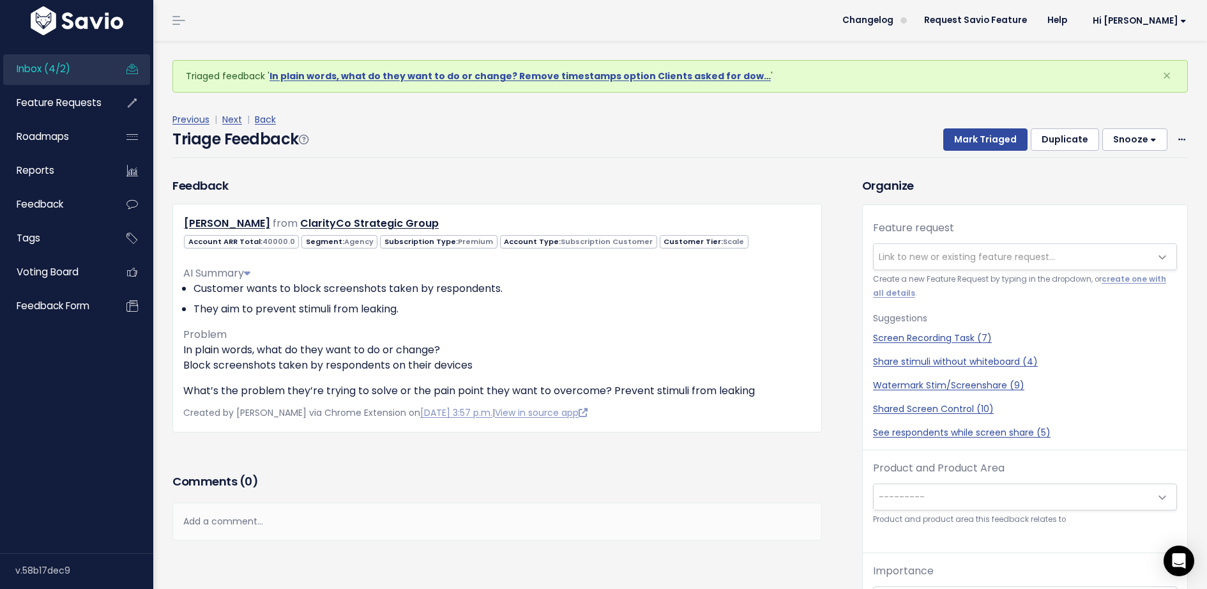
scroll to position [42, 0]
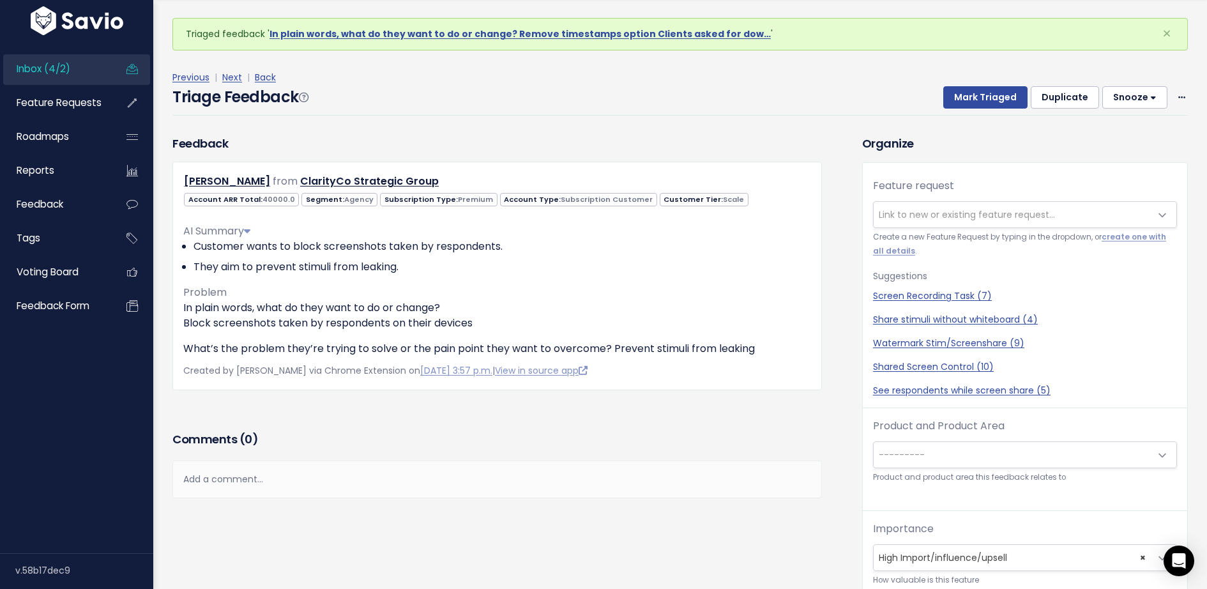
click at [219, 478] on div "Add a comment..." at bounding box center [497, 480] width 650 height 38
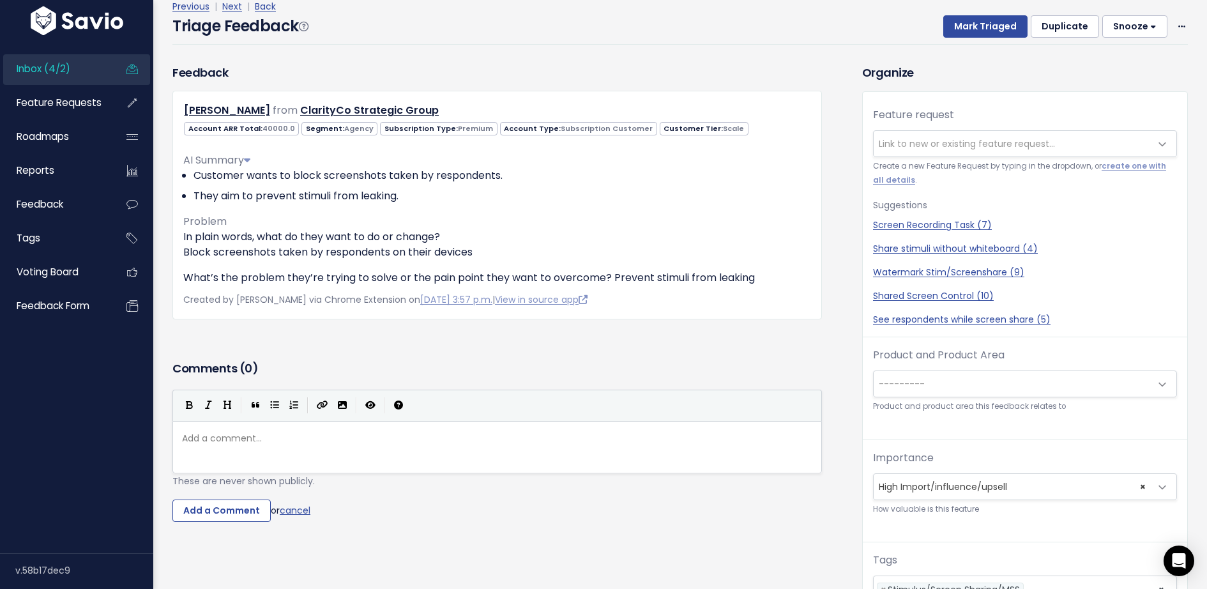
scroll to position [96, 0]
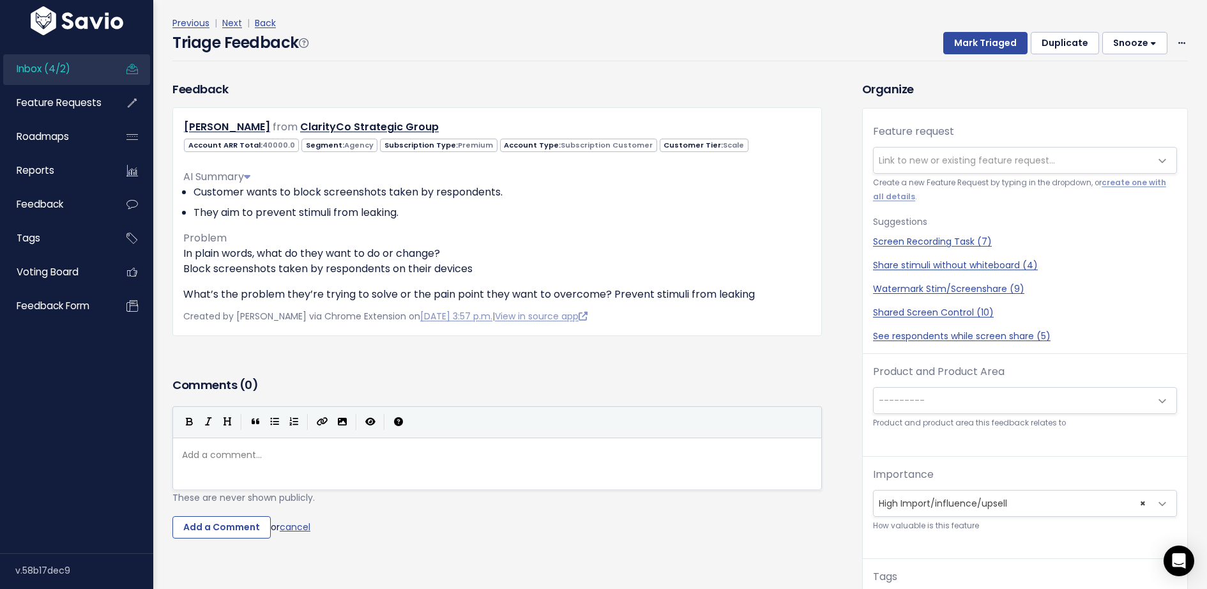
click at [342, 459] on pre "​" at bounding box center [498, 455] width 636 height 16
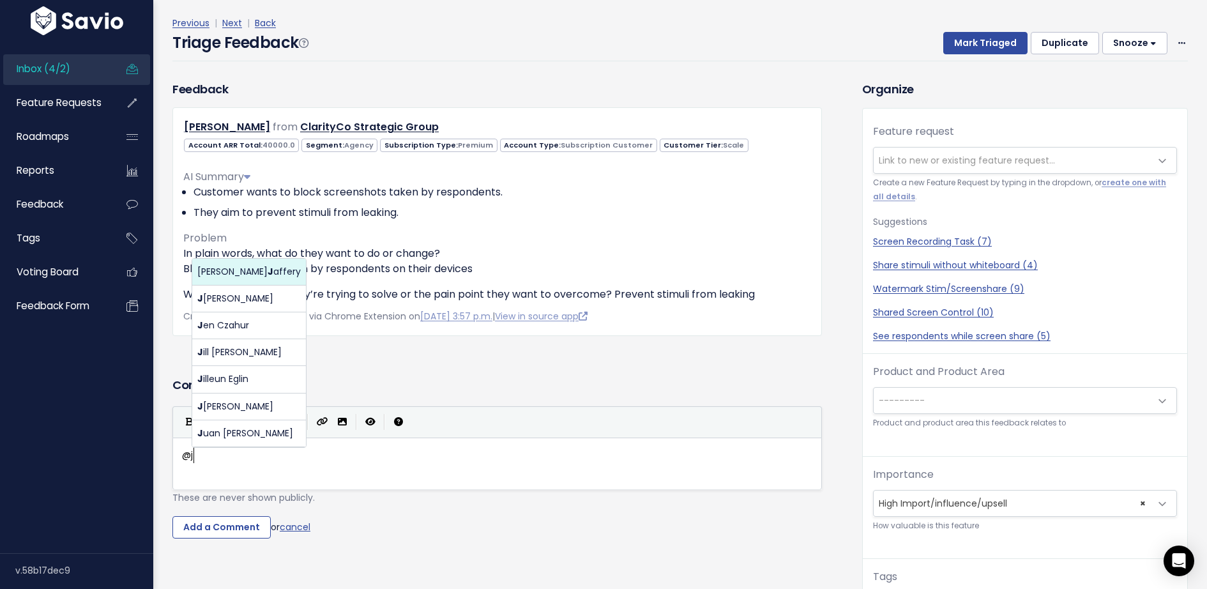
scroll to position [4, 16]
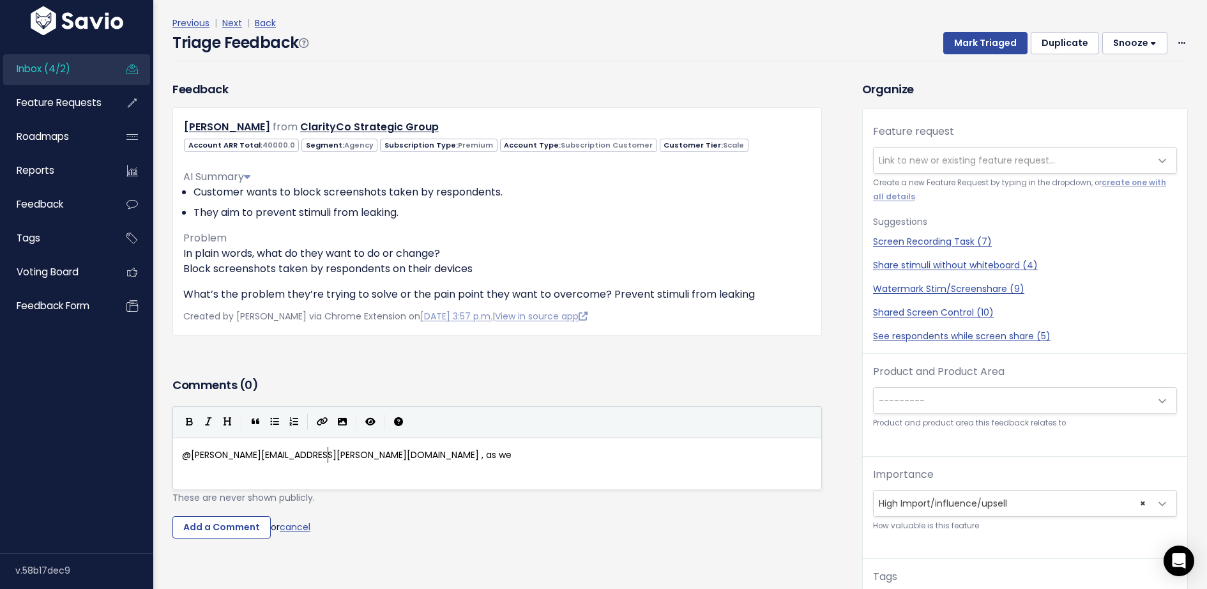
type textarea "@[PERSON_NAME][EMAIL_ADDRESS][PERSON_NAME][DOMAIN_NAME] , as we w"
type textarea "are a web"
type textarea "-0"
type textarea "based b"
type textarea "platform, this will be impossib"
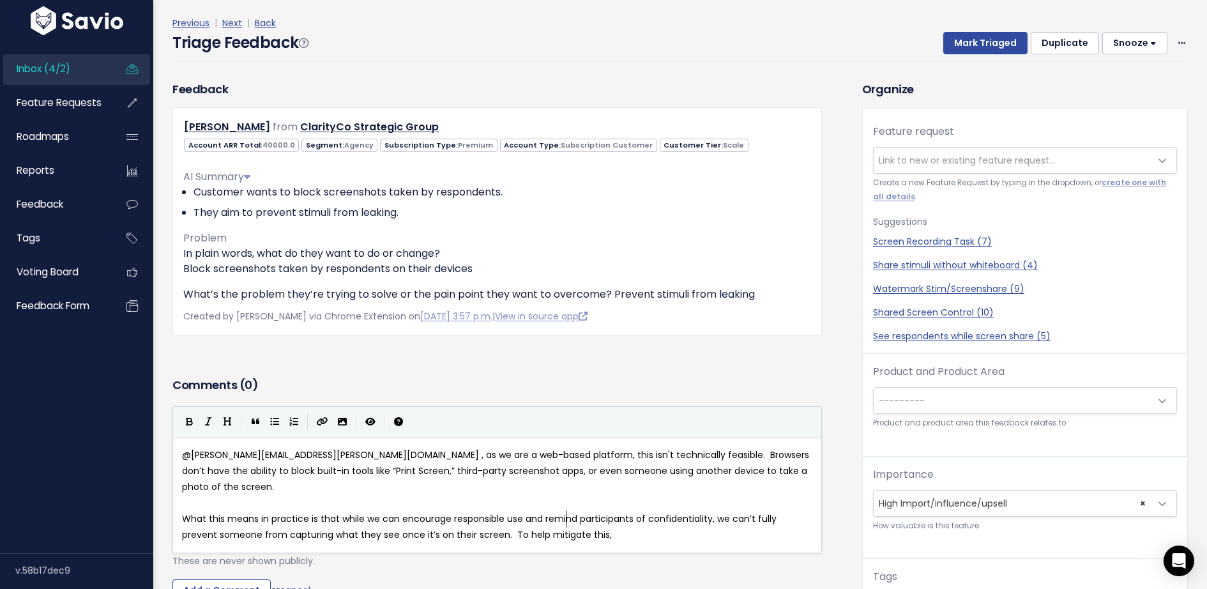
scroll to position [4, 211]
type textarea "isn't technically feasible. To help mitigate this,"
type textarea "To help mitigate this,"
drag, startPoint x: 577, startPoint y: 523, endPoint x: 469, endPoint y: 522, distance: 108.0
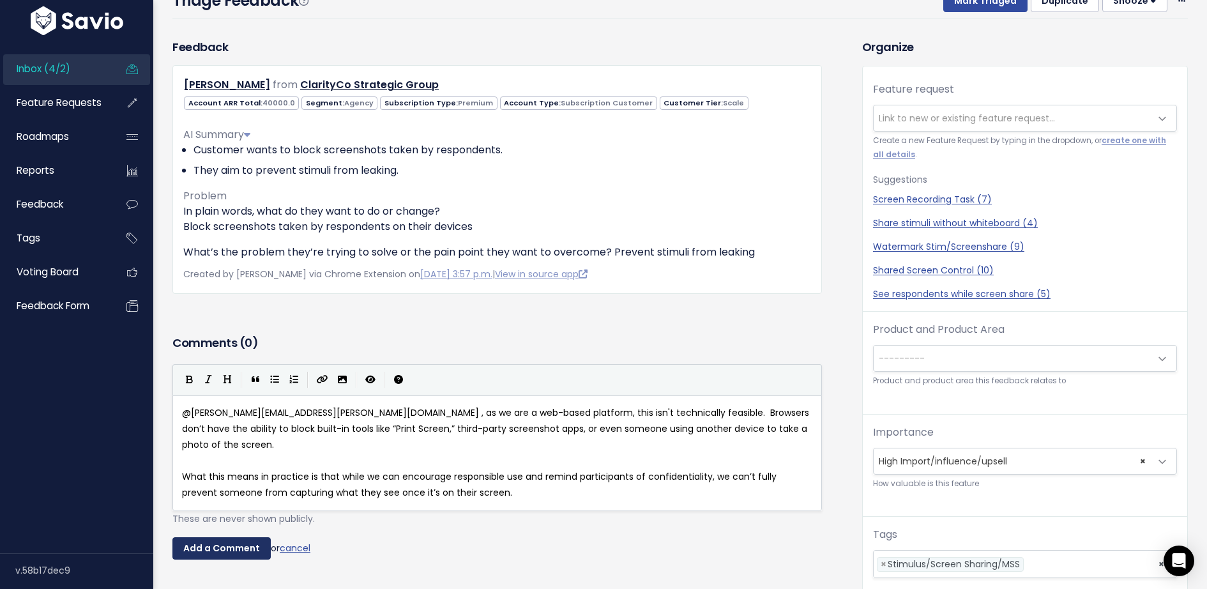
click at [253, 537] on input "Add a Comment" at bounding box center [221, 548] width 98 height 23
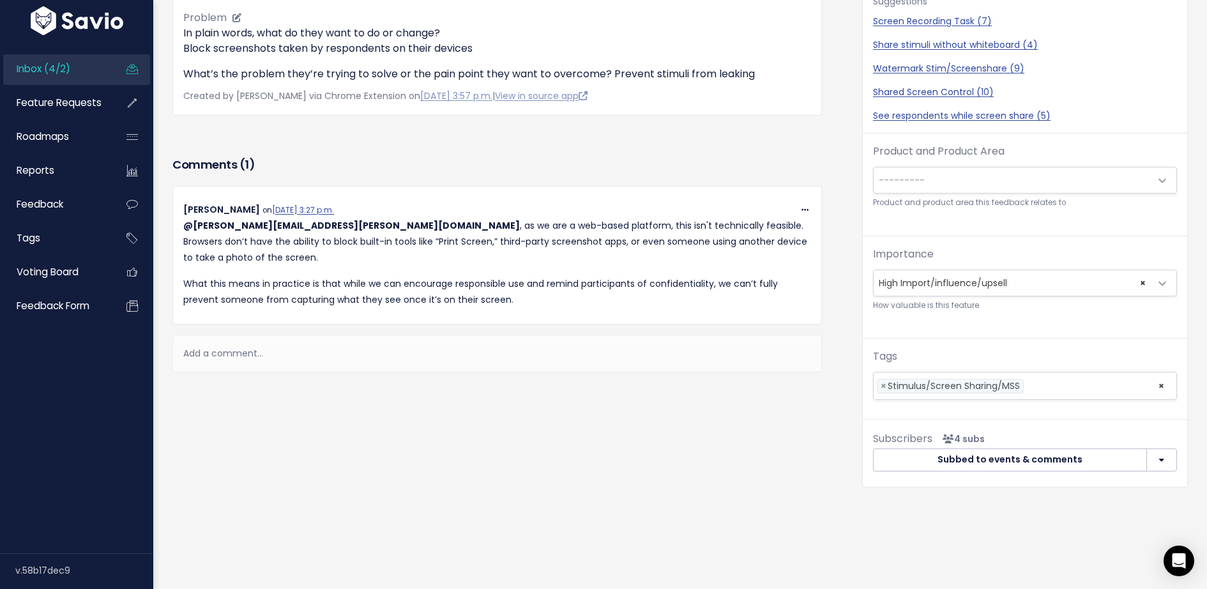
scroll to position [0, 0]
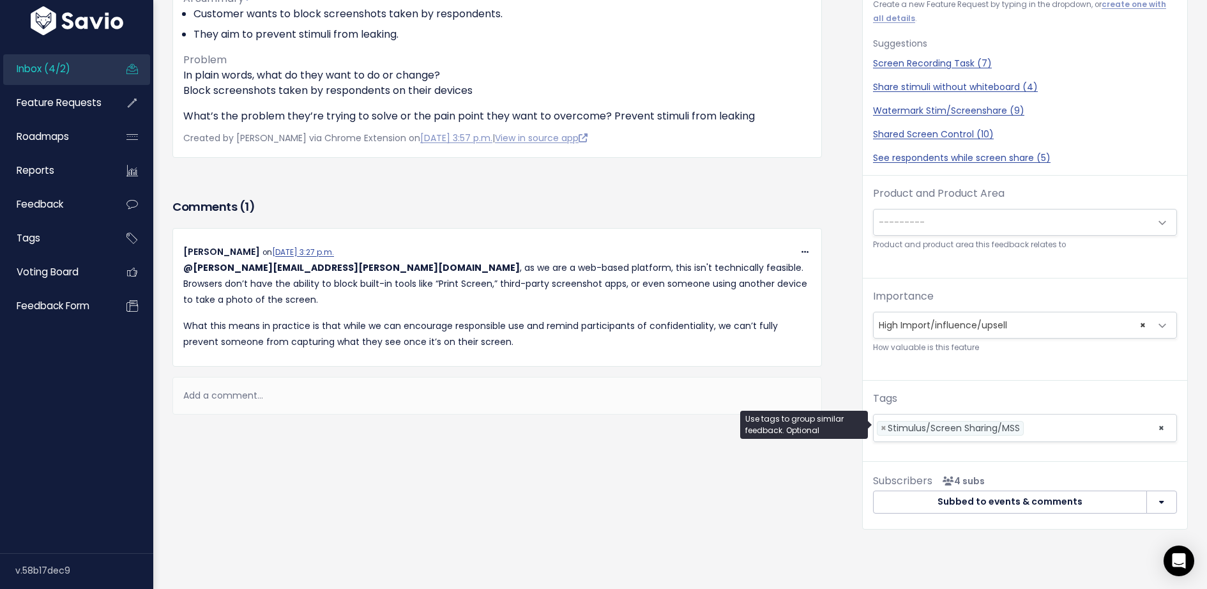
click at [1097, 424] on li at bounding box center [1088, 428] width 122 height 13
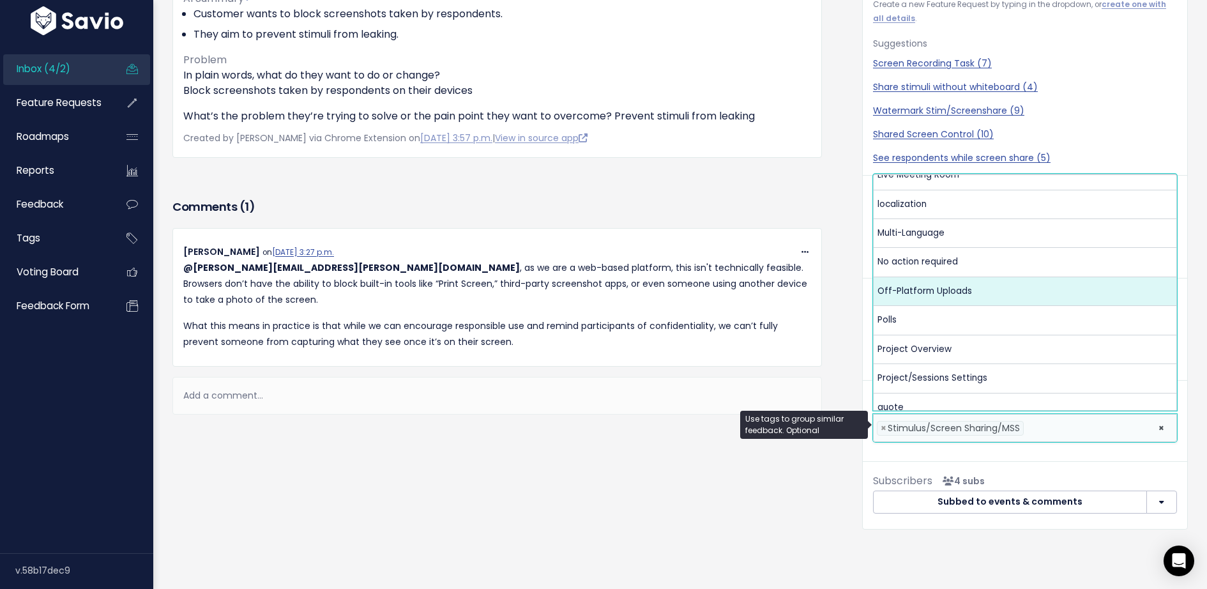
scroll to position [257, 0]
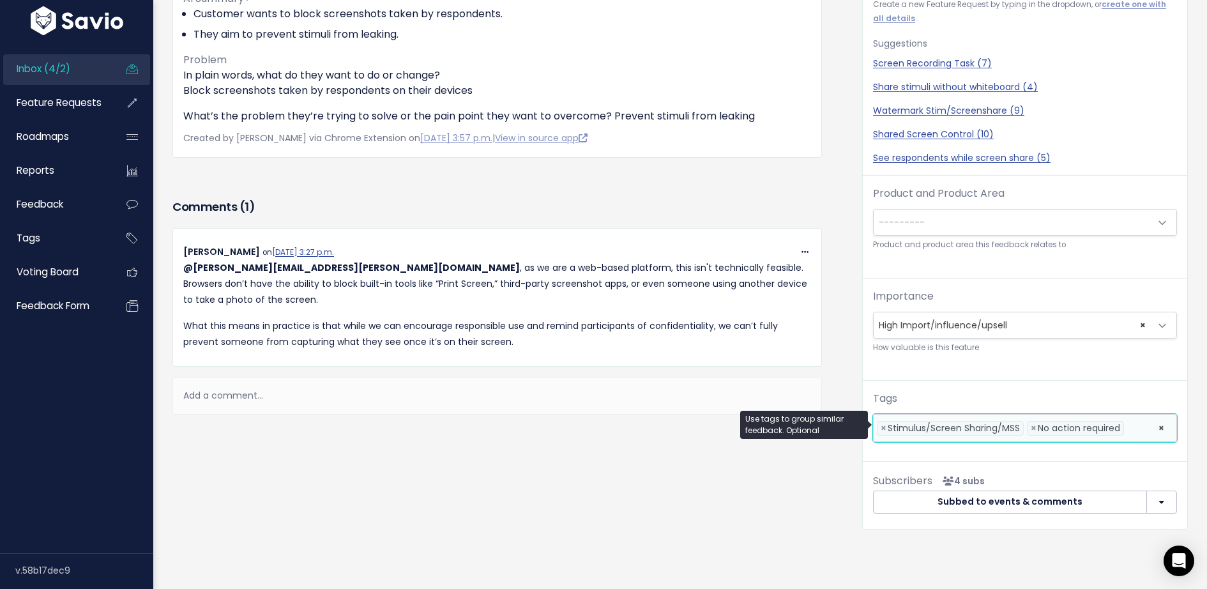
click at [669, 378] on div "Add a comment..." at bounding box center [497, 396] width 650 height 38
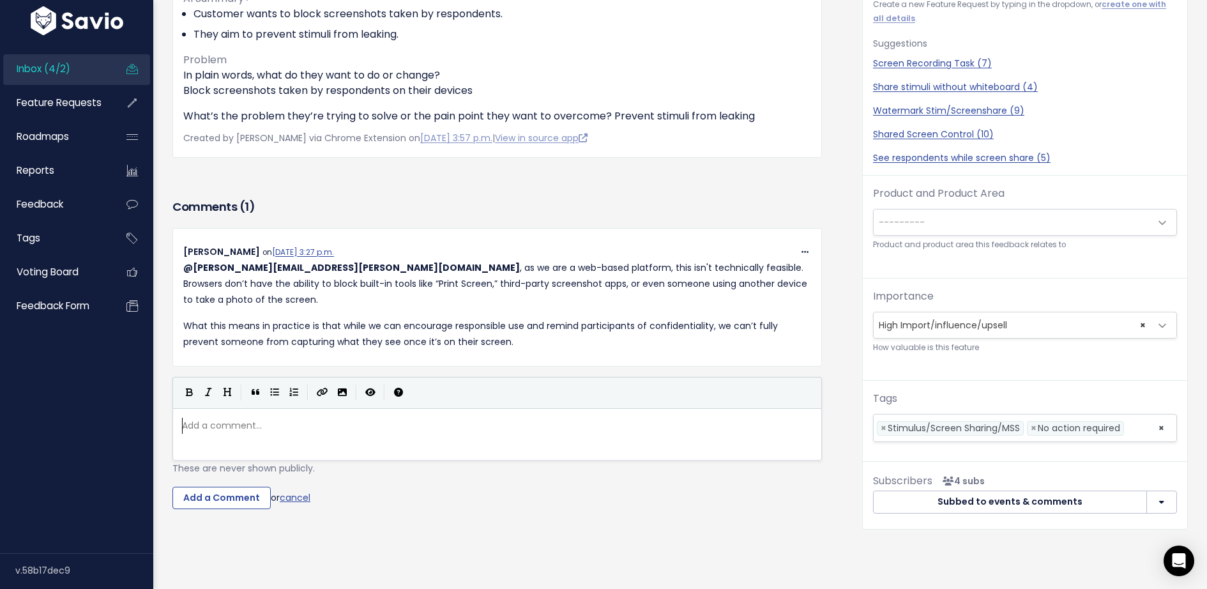
scroll to position [0, 0]
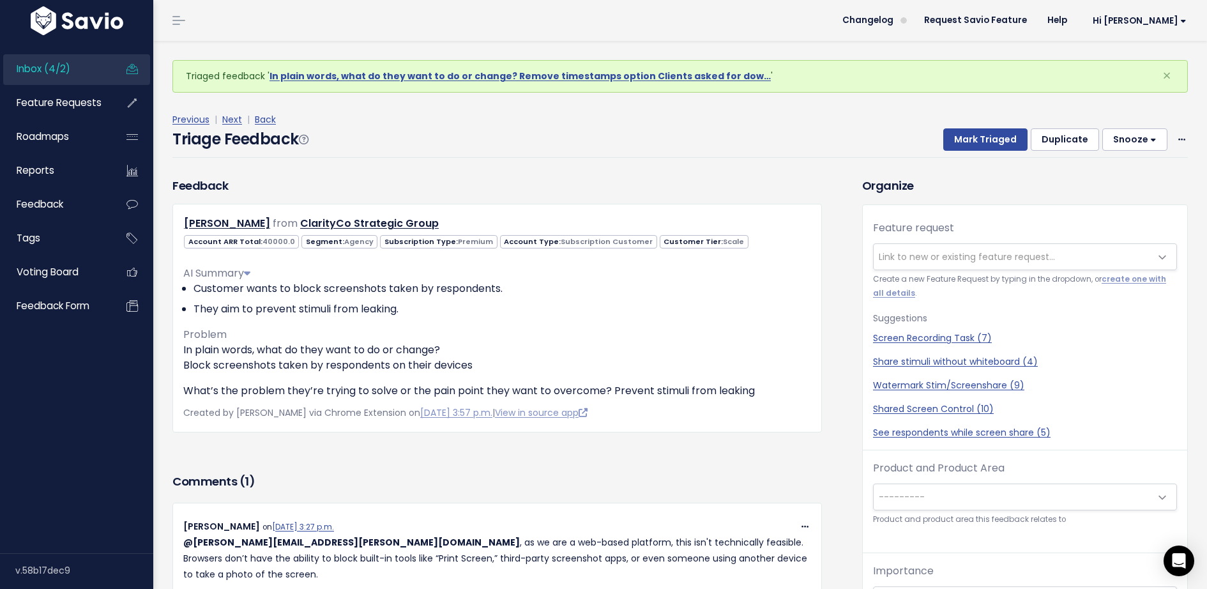
click at [934, 254] on span "Link to new or existing feature request..." at bounding box center [967, 256] width 176 height 13
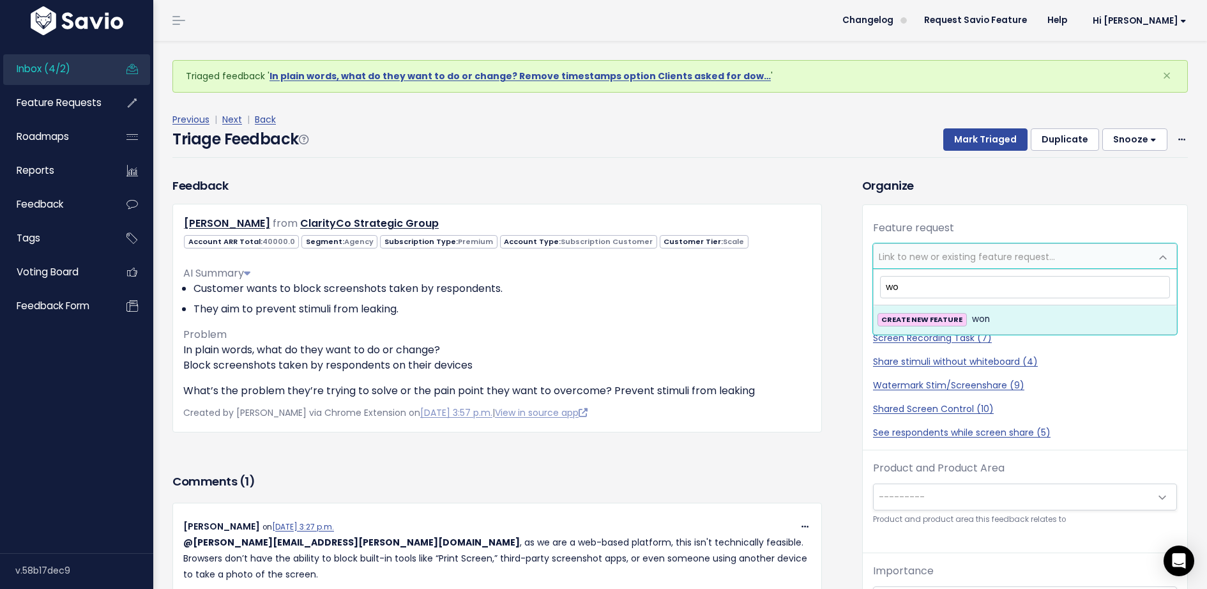
type input "w"
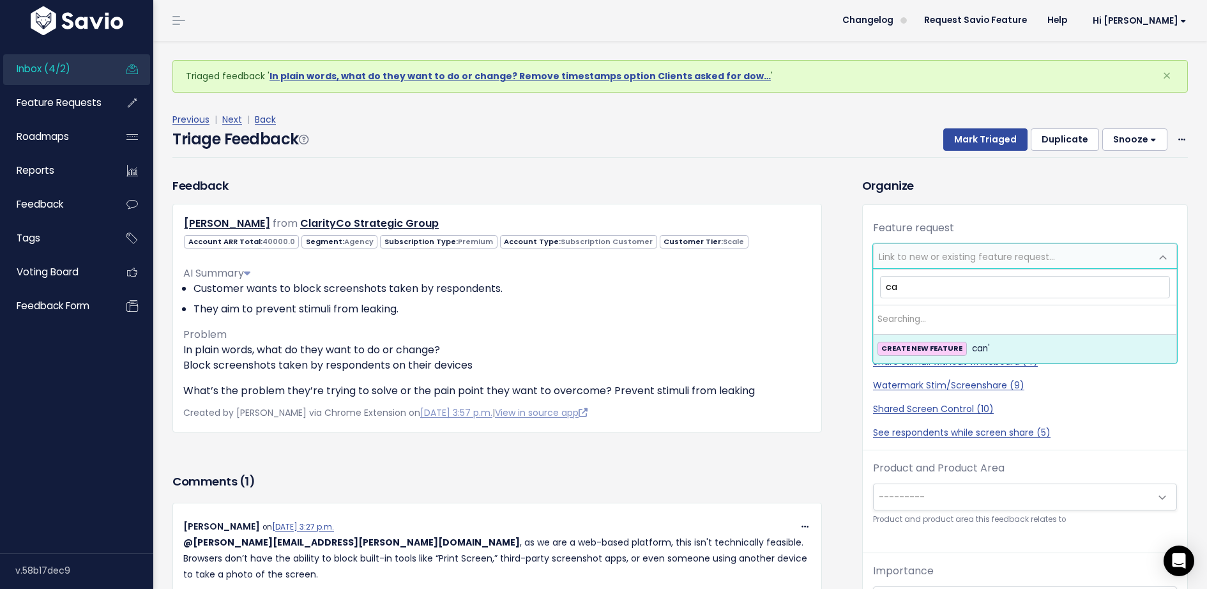
type input "c"
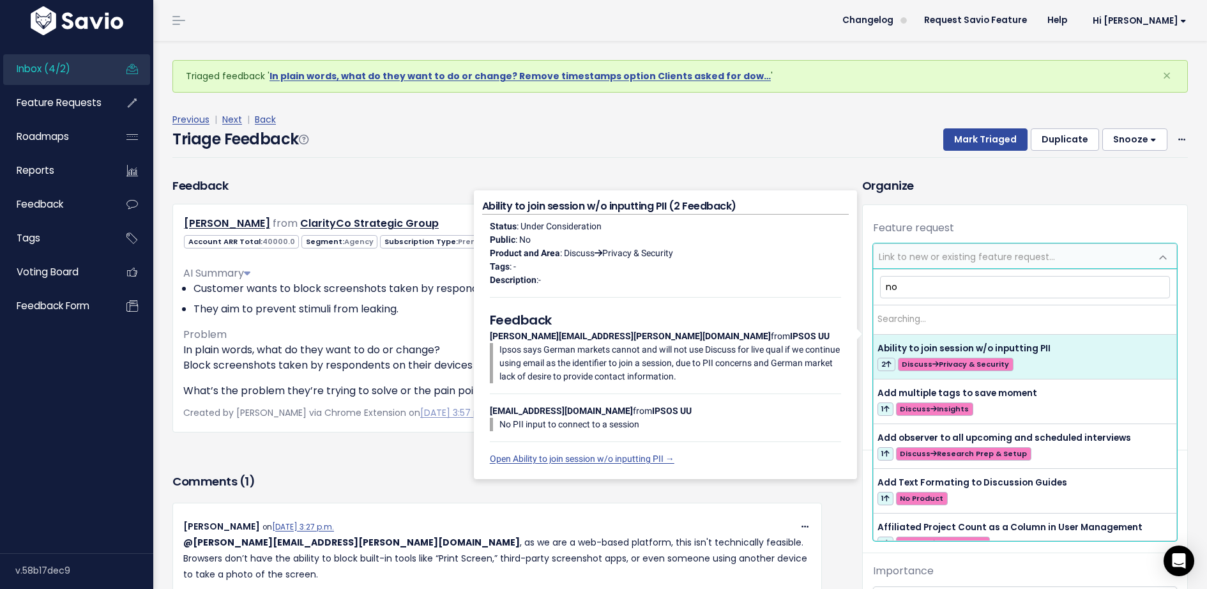
type input "not"
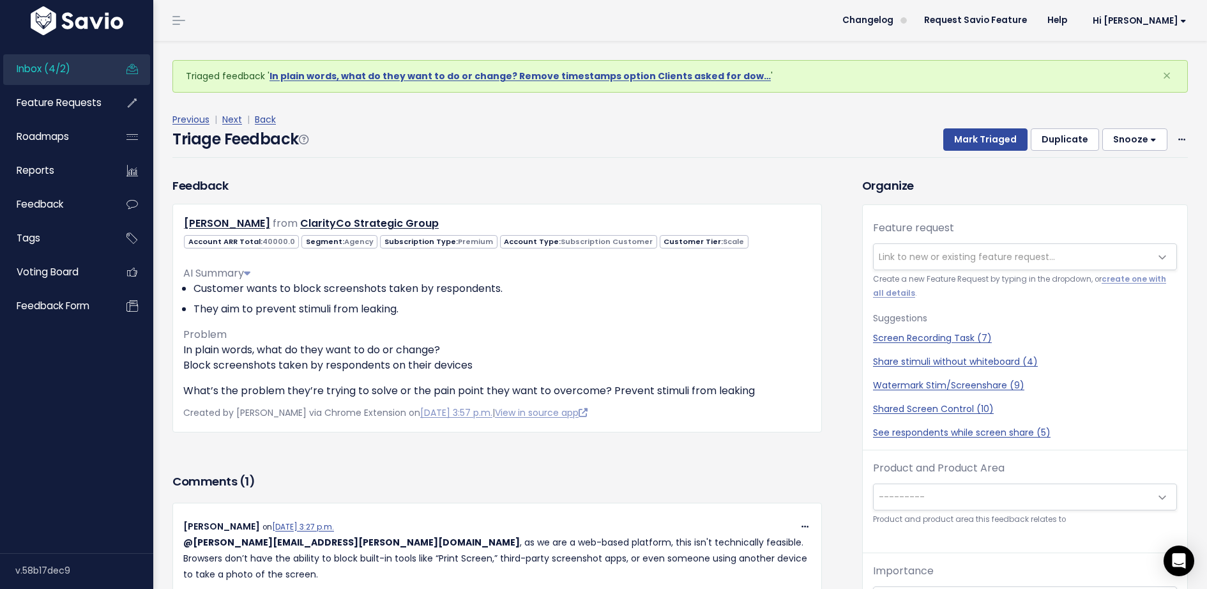
click at [1142, 141] on button "Snooze" at bounding box center [1135, 139] width 65 height 23
click at [1125, 164] on button "1 day" at bounding box center [1141, 170] width 92 height 25
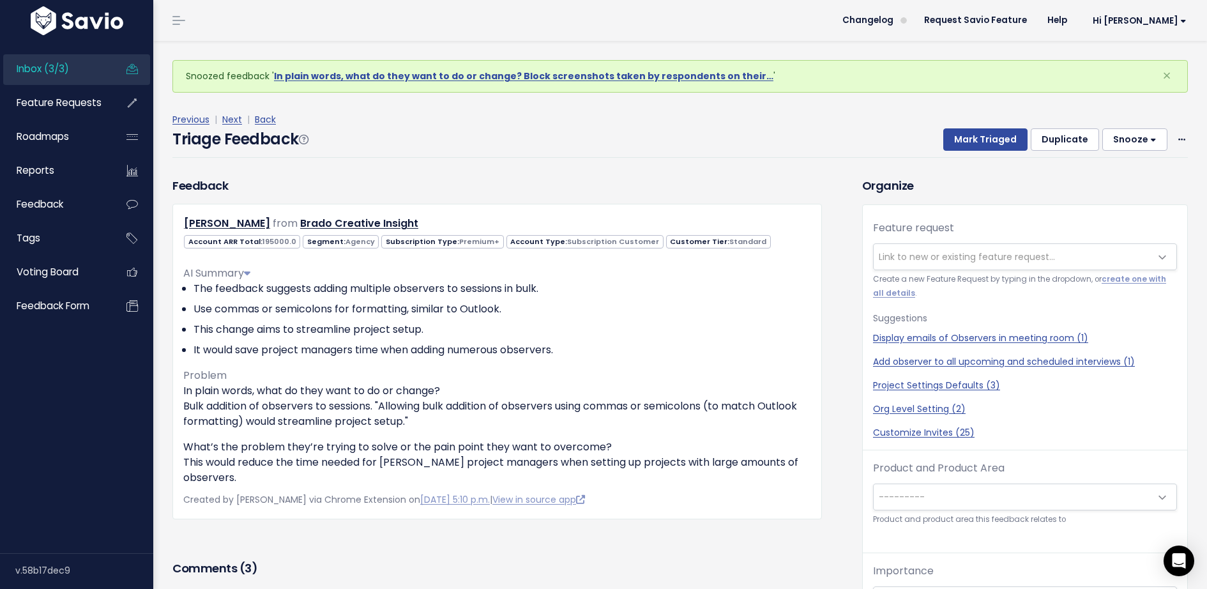
click at [970, 255] on span "Link to new or existing feature request..." at bounding box center [967, 256] width 176 height 13
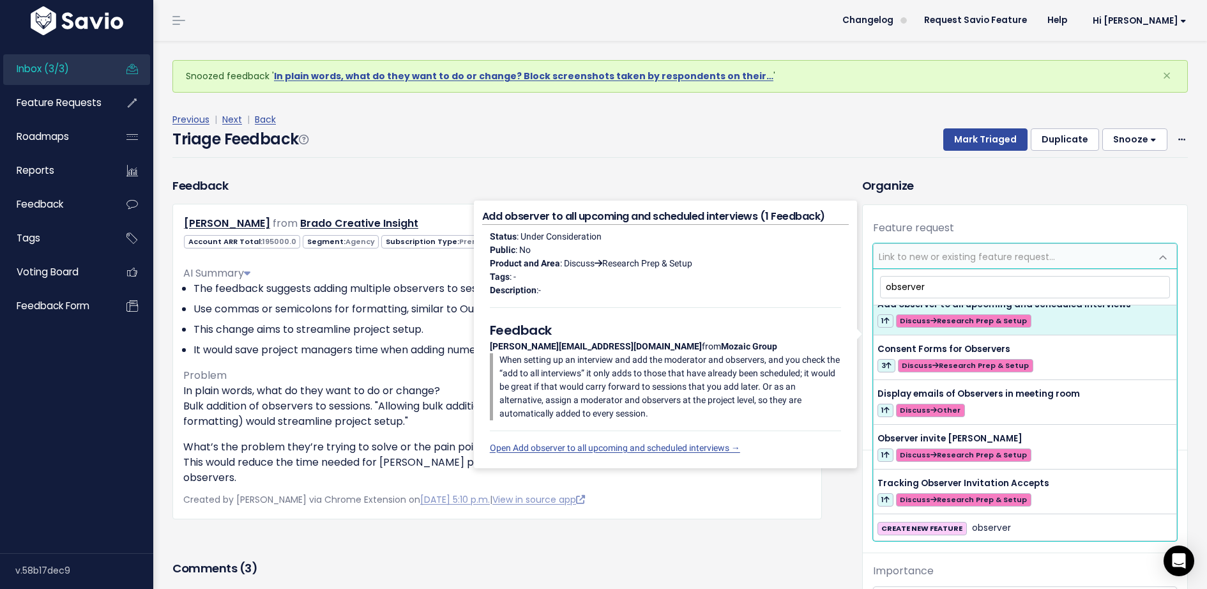
scroll to position [15, 0]
drag, startPoint x: 950, startPoint y: 284, endPoint x: 813, endPoint y: 280, distance: 136.8
click at [813, 280] on body "Inbox (3/3) Feature Requests Roadmaps" at bounding box center [603, 483] width 1207 height 967
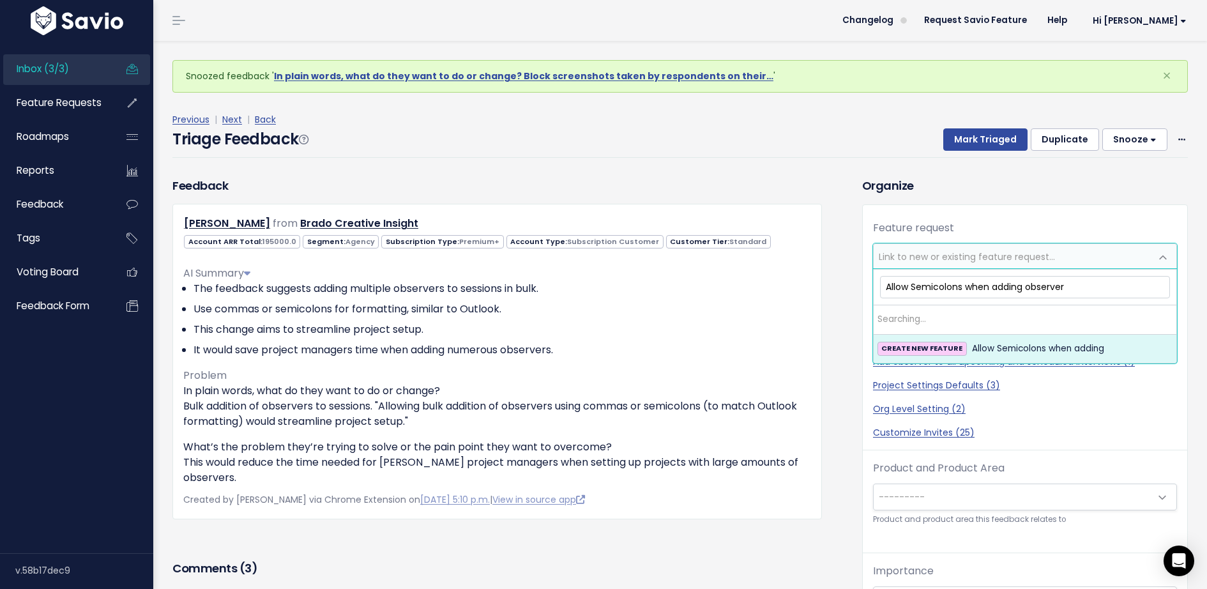
type input "Allow Semicolons when adding observers"
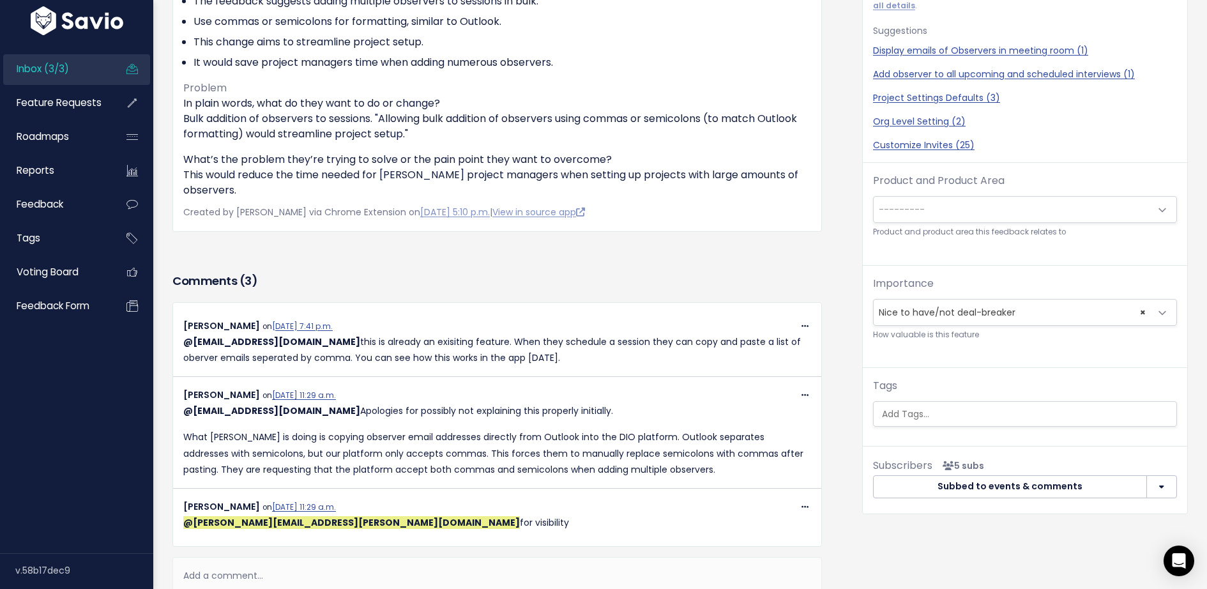
scroll to position [374, 0]
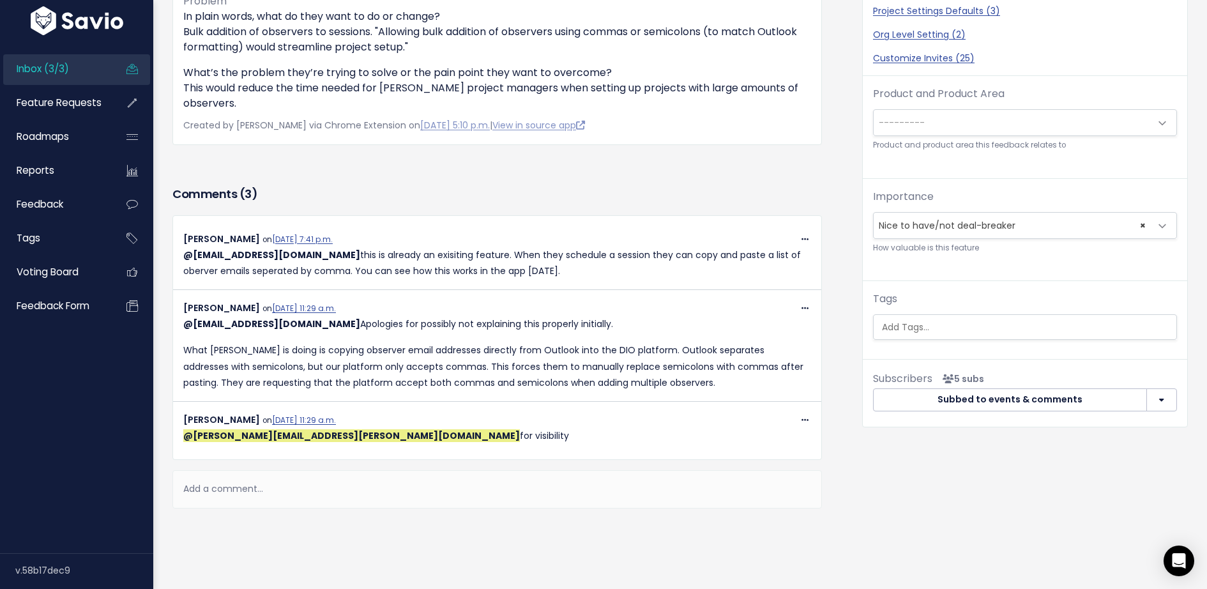
click at [943, 117] on span "---------" at bounding box center [1012, 123] width 277 height 26
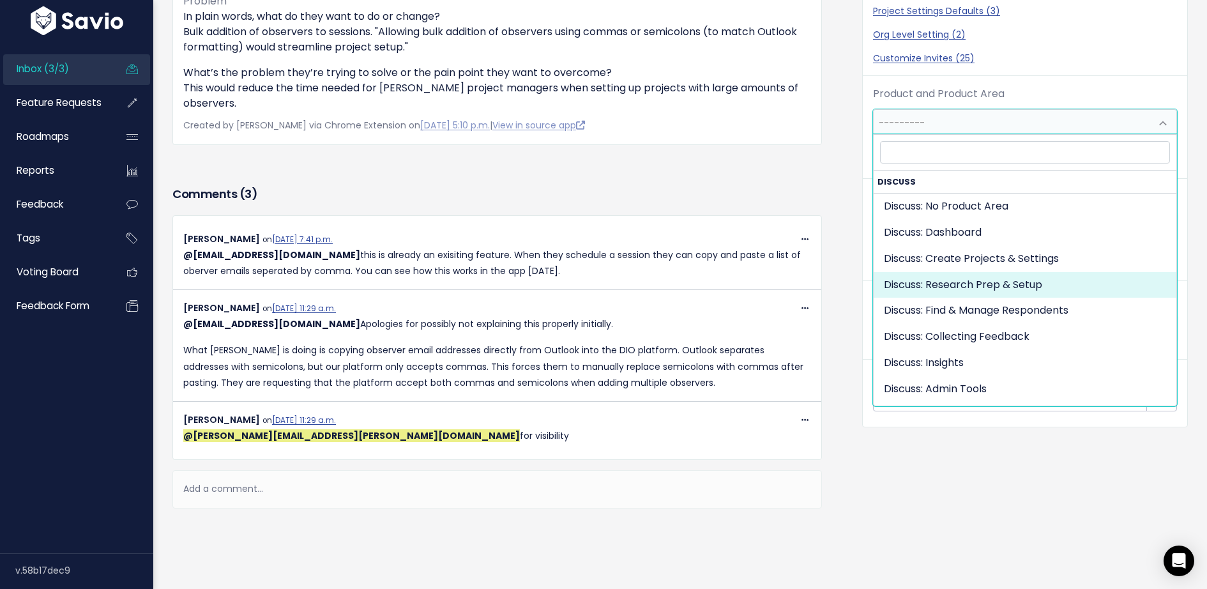
select select "DISCUSS_PLATFORM:RESEARCH_SETUP"
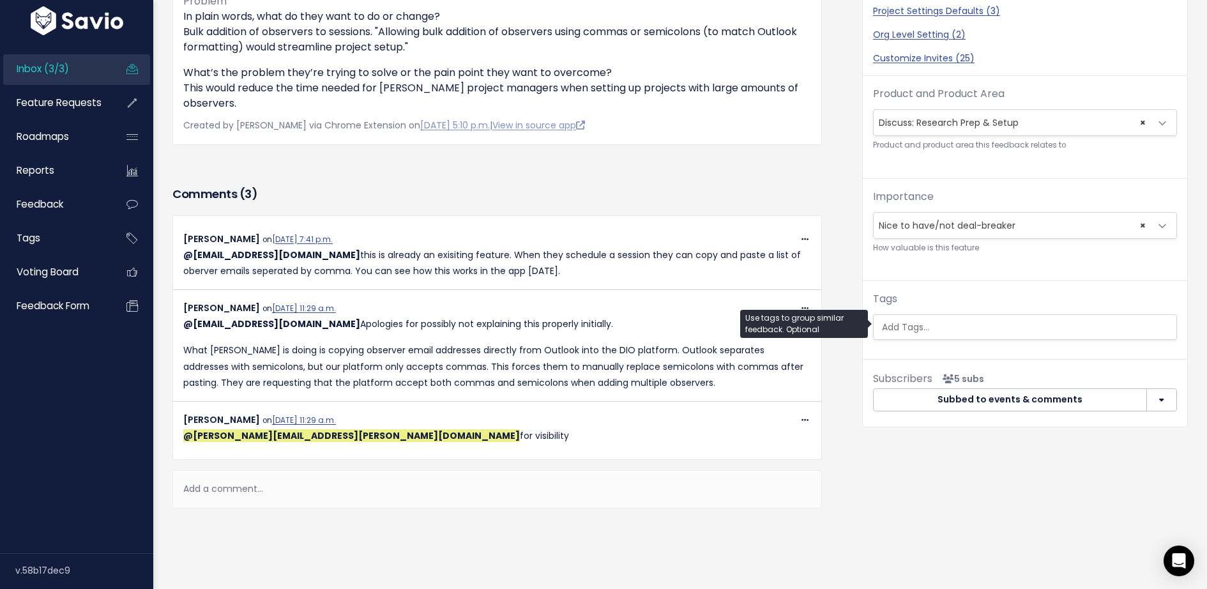
click at [975, 328] on input "search" at bounding box center [1033, 327] width 312 height 13
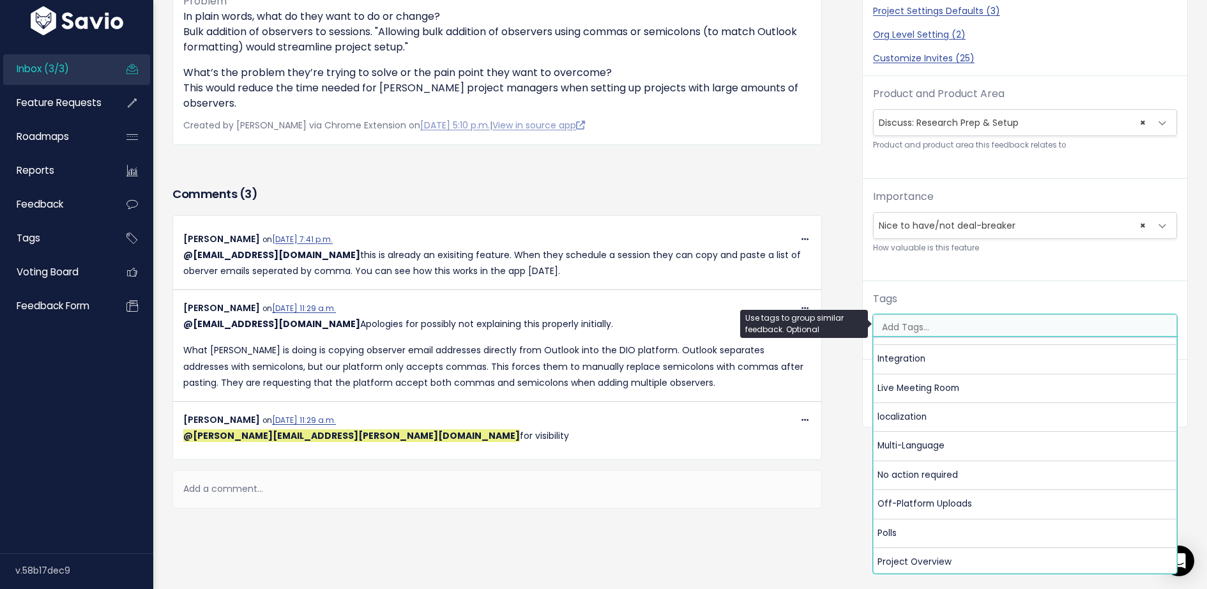
scroll to position [240, 0]
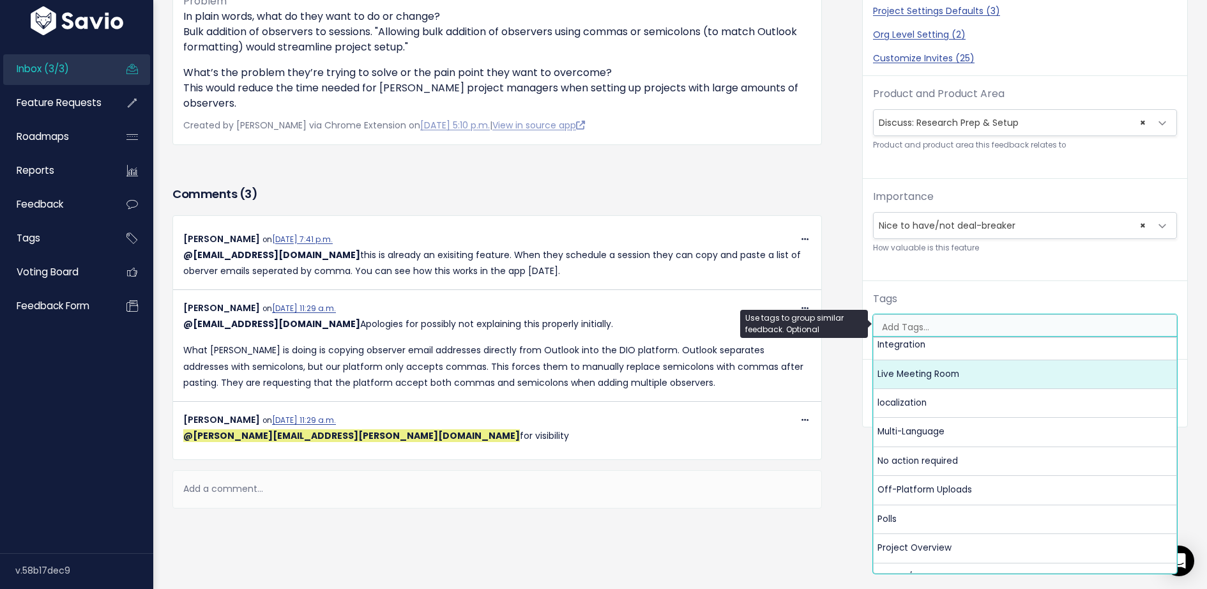
select select "13479"
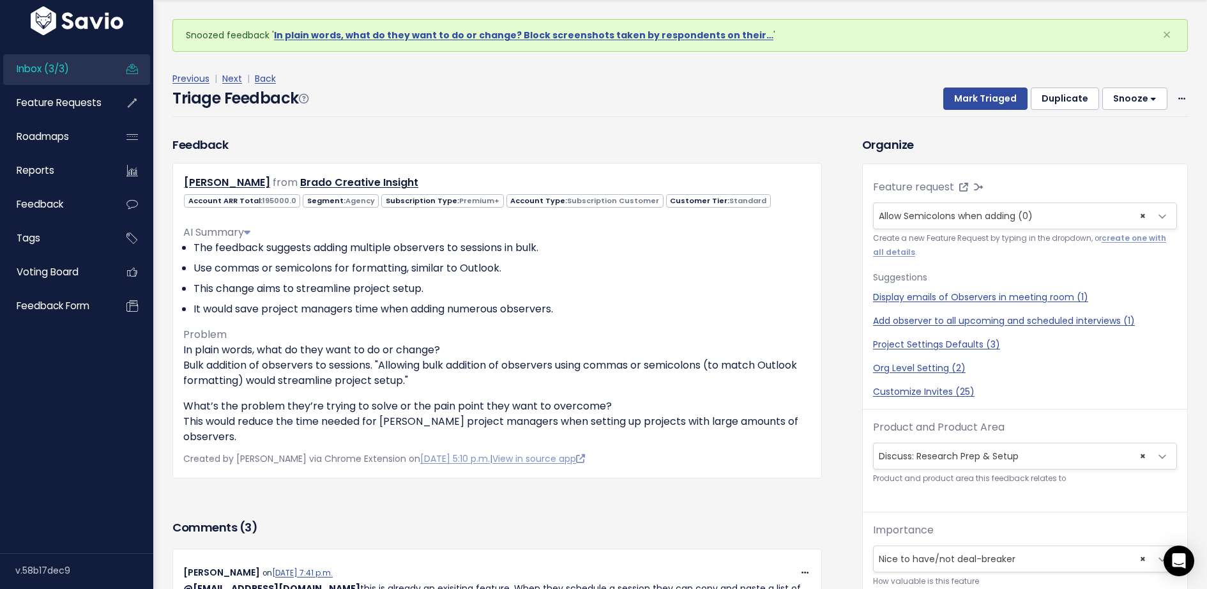
scroll to position [0, 0]
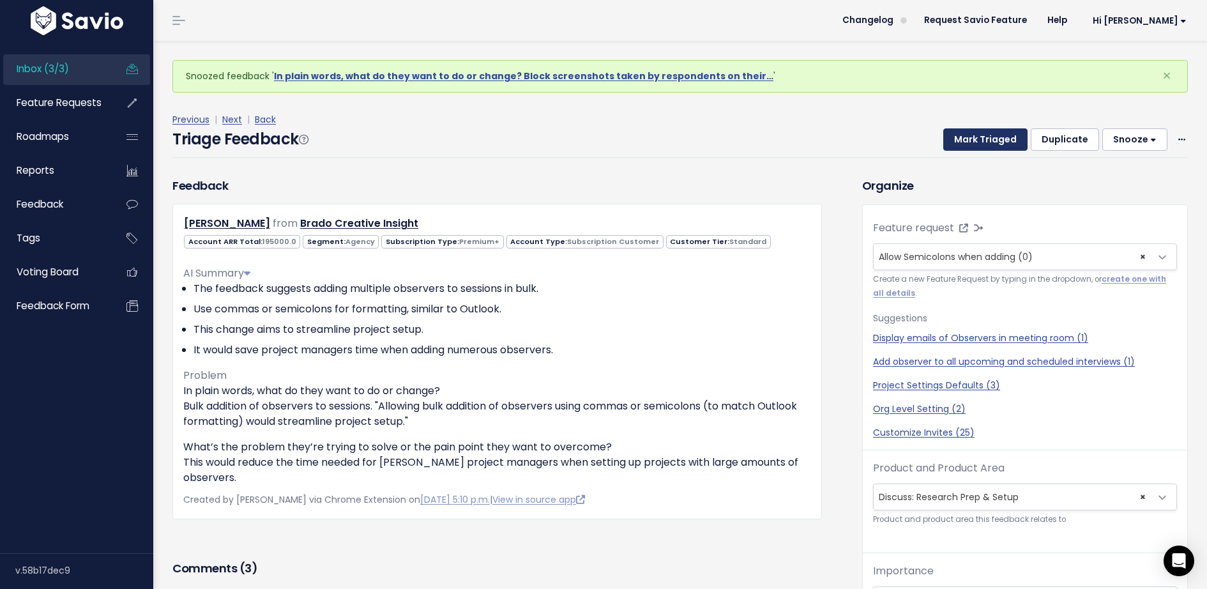
click at [984, 135] on button "Mark Triaged" at bounding box center [986, 139] width 84 height 23
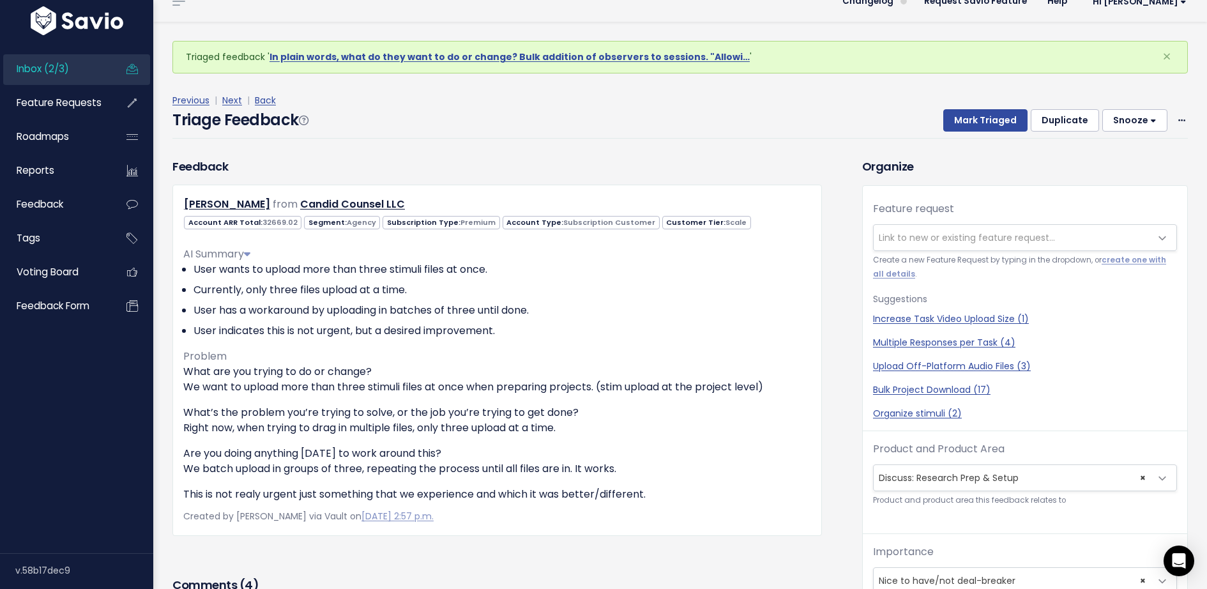
scroll to position [13, 0]
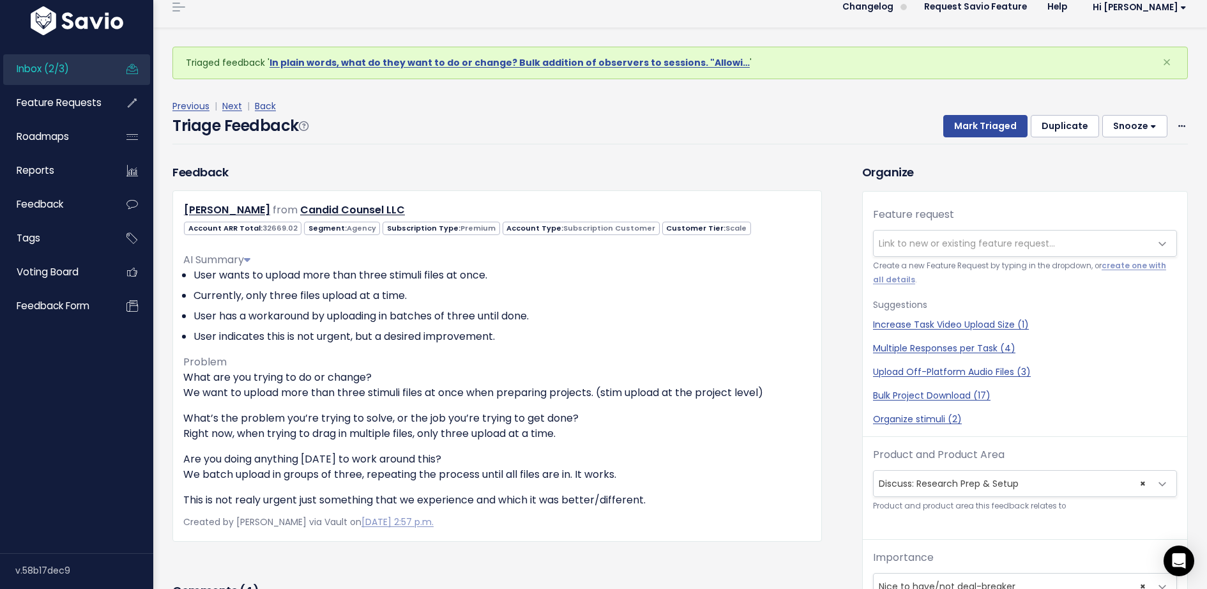
click at [917, 240] on span "Link to new or existing feature request..." at bounding box center [967, 243] width 176 height 13
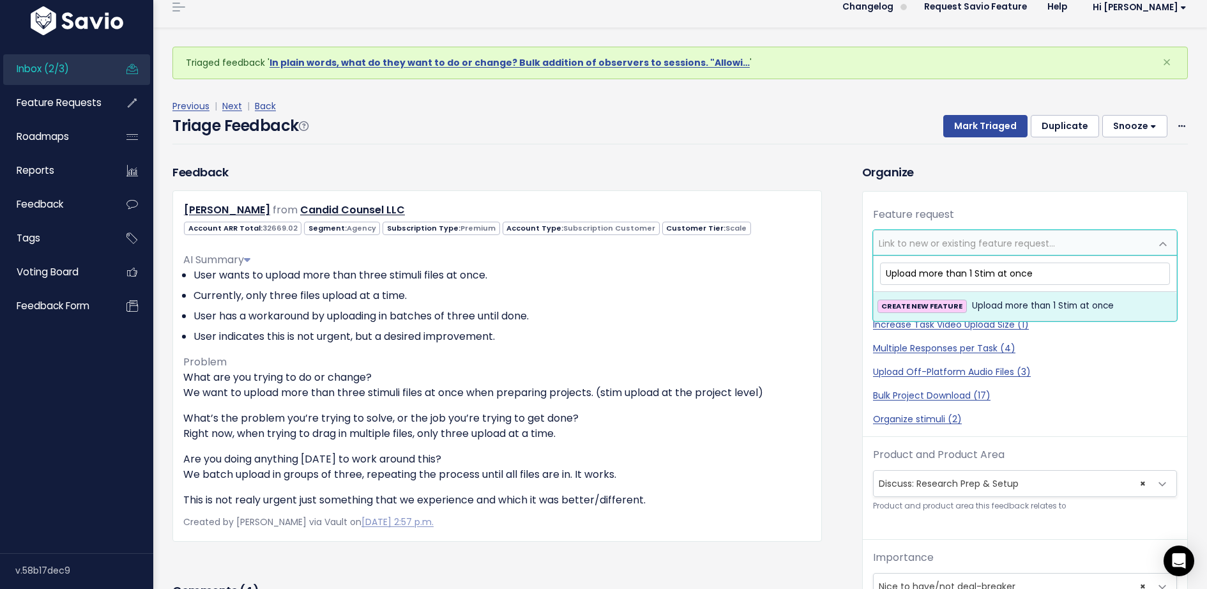
type input "Upload more than 1 Stim at once"
click at [1018, 310] on span "Upload more than 1 Stim at once" at bounding box center [1043, 305] width 142 height 15
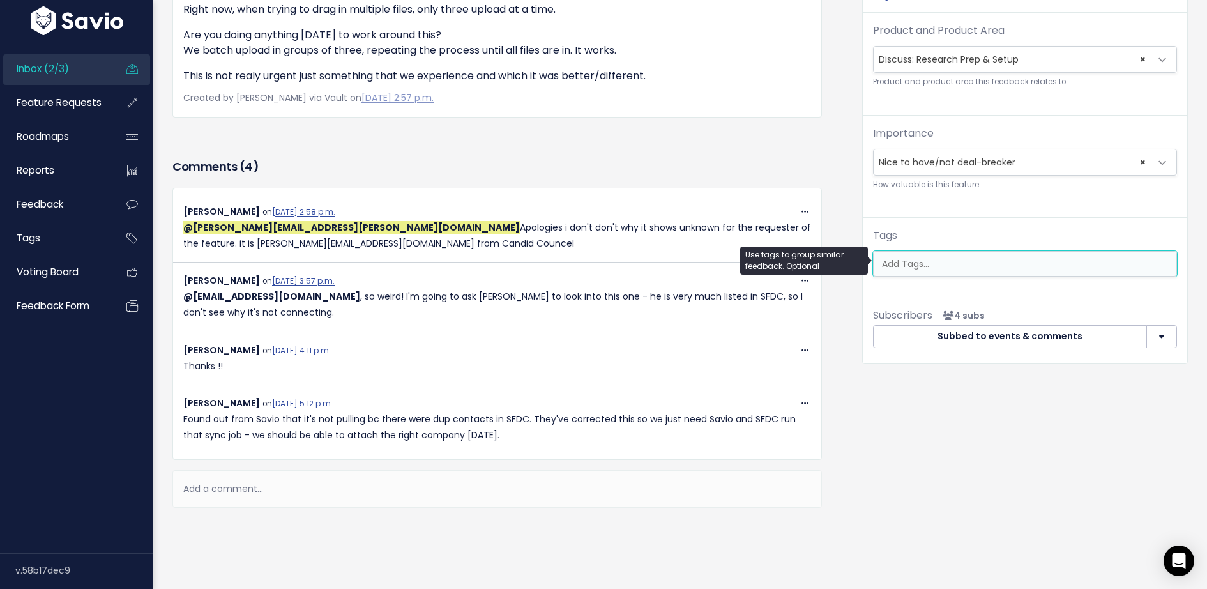
scroll to position [0, 3]
click at [920, 252] on ul at bounding box center [1025, 264] width 303 height 24
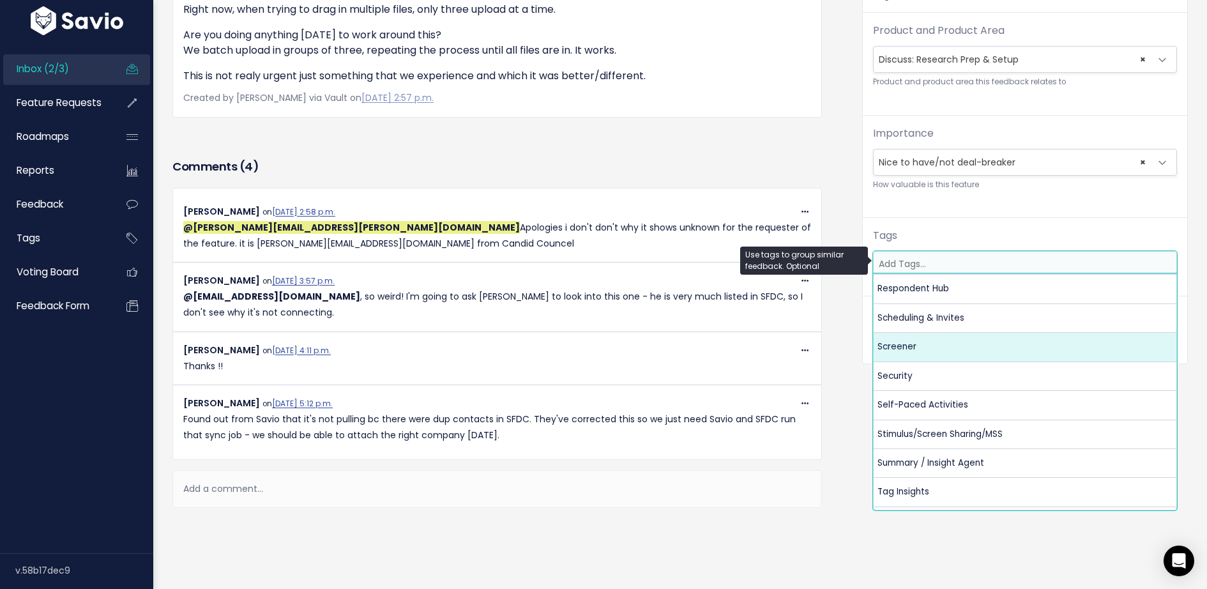
scroll to position [566, 0]
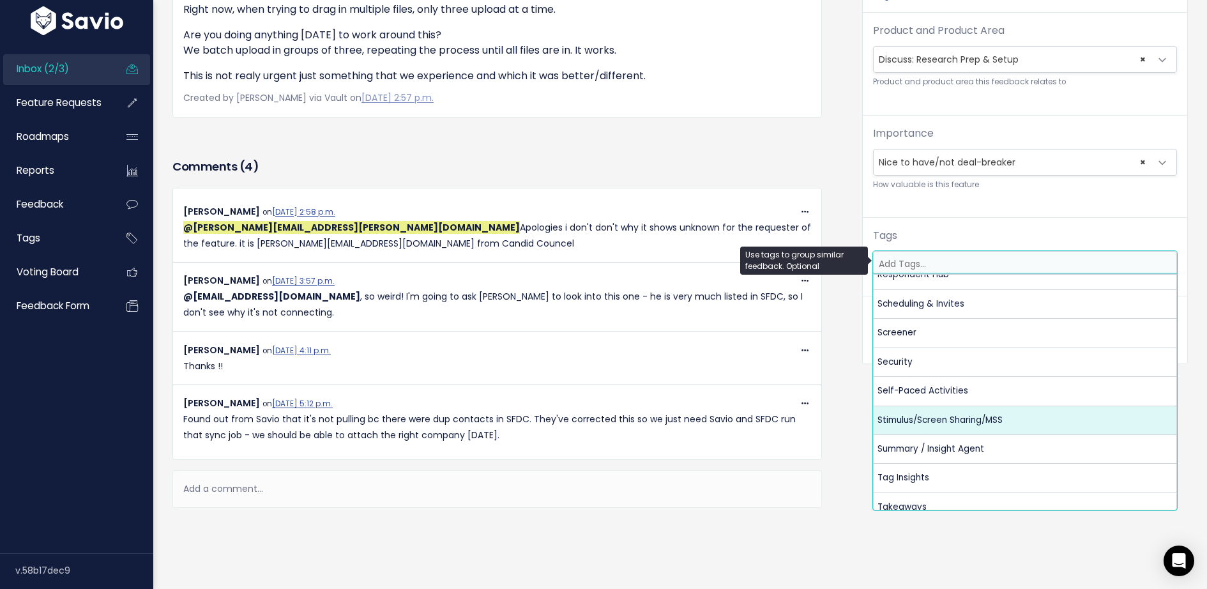
select select "13481"
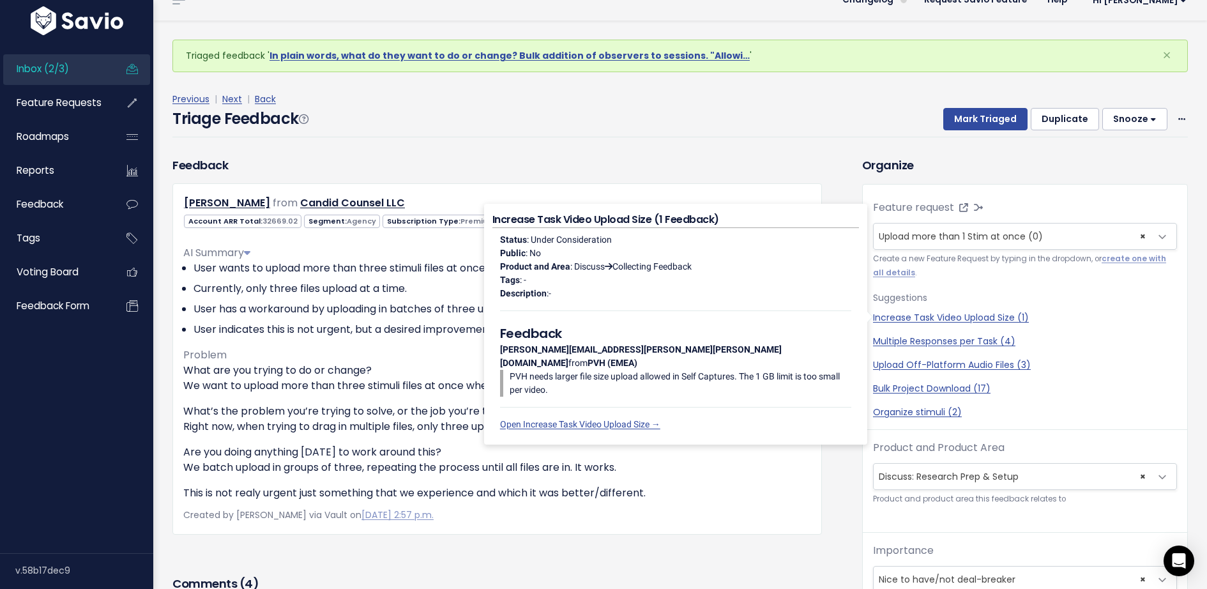
scroll to position [0, 0]
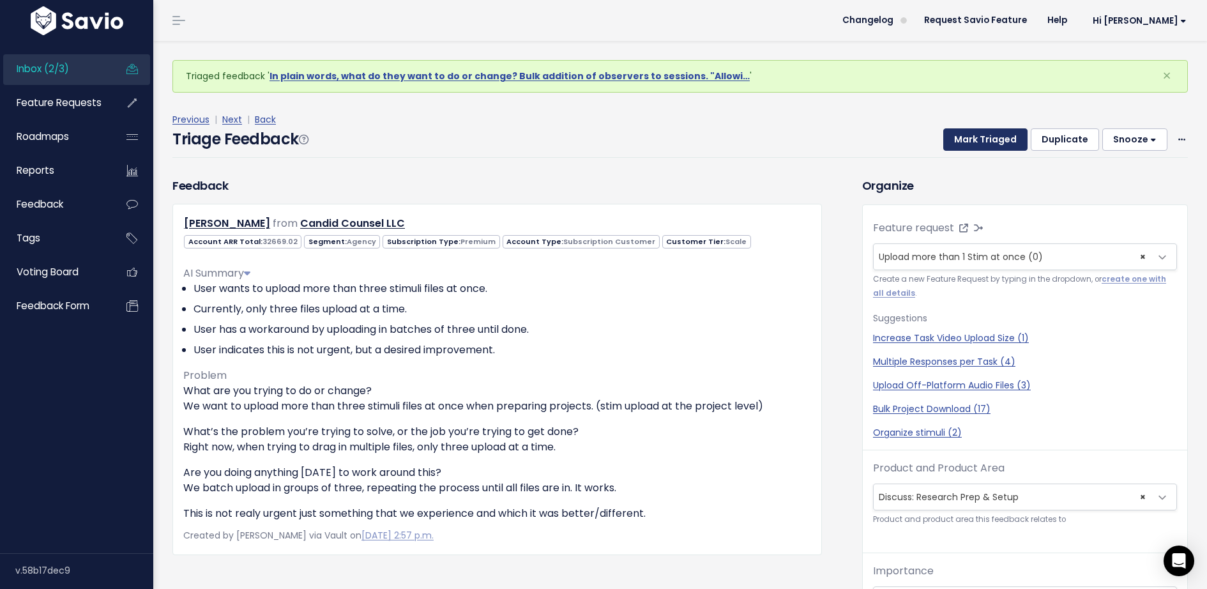
click at [985, 146] on button "Mark Triaged" at bounding box center [986, 139] width 84 height 23
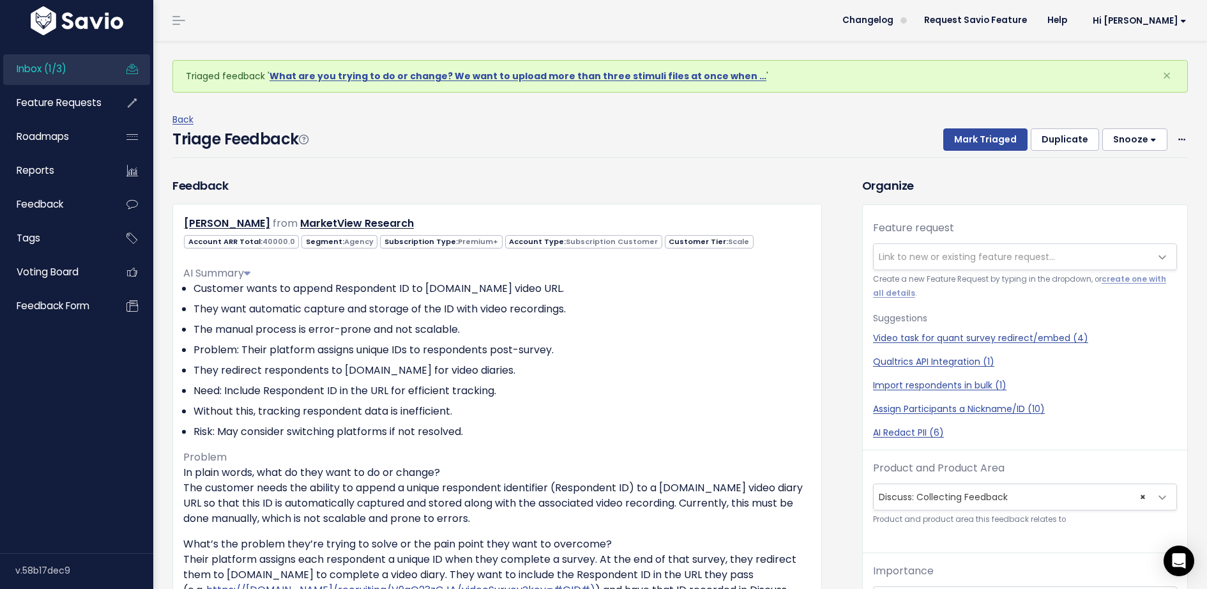
click at [1138, 138] on button "Snooze" at bounding box center [1135, 139] width 65 height 23
click at [1126, 189] on button "3 days" at bounding box center [1141, 195] width 92 height 25
